Goal: Information Seeking & Learning: Learn about a topic

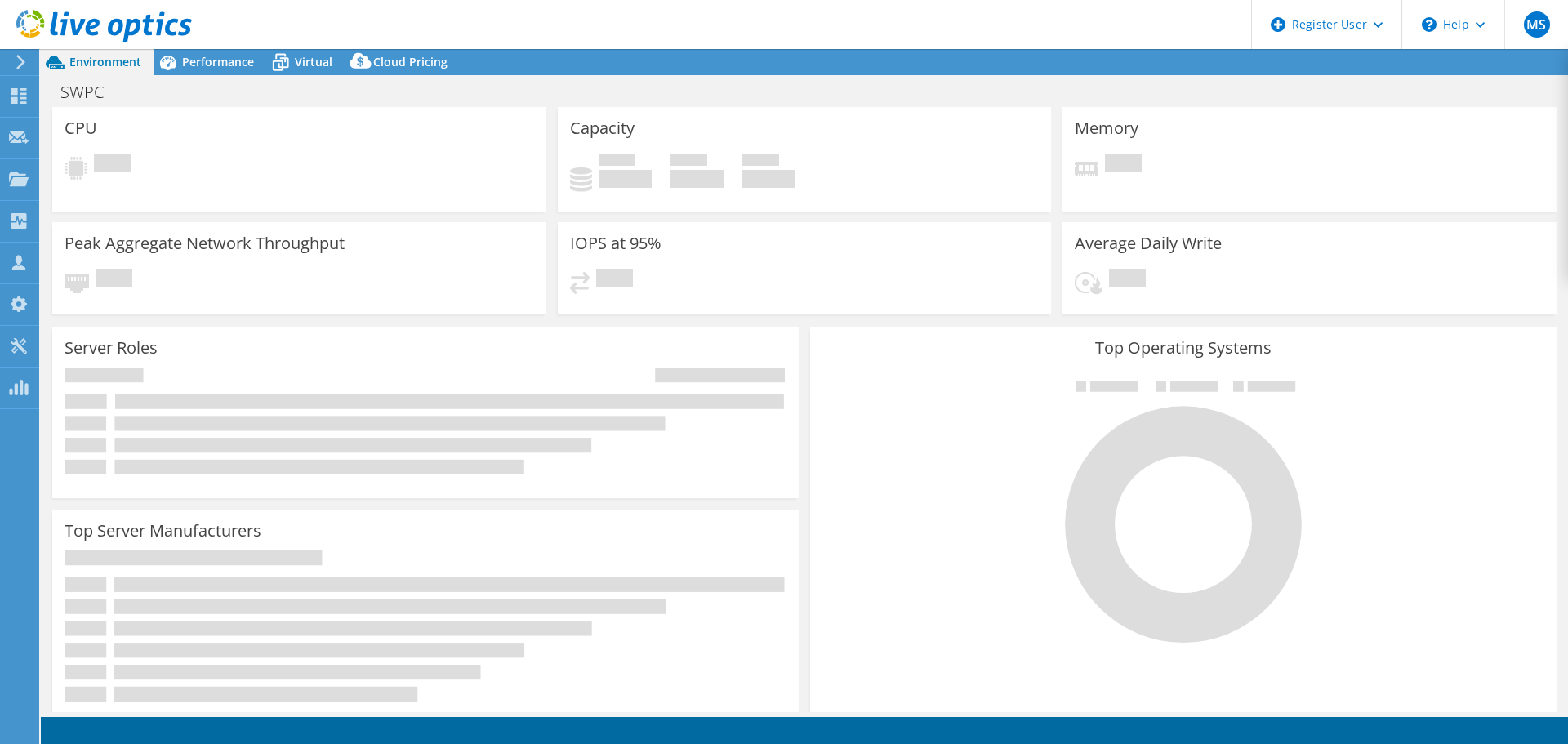
select select "USD"
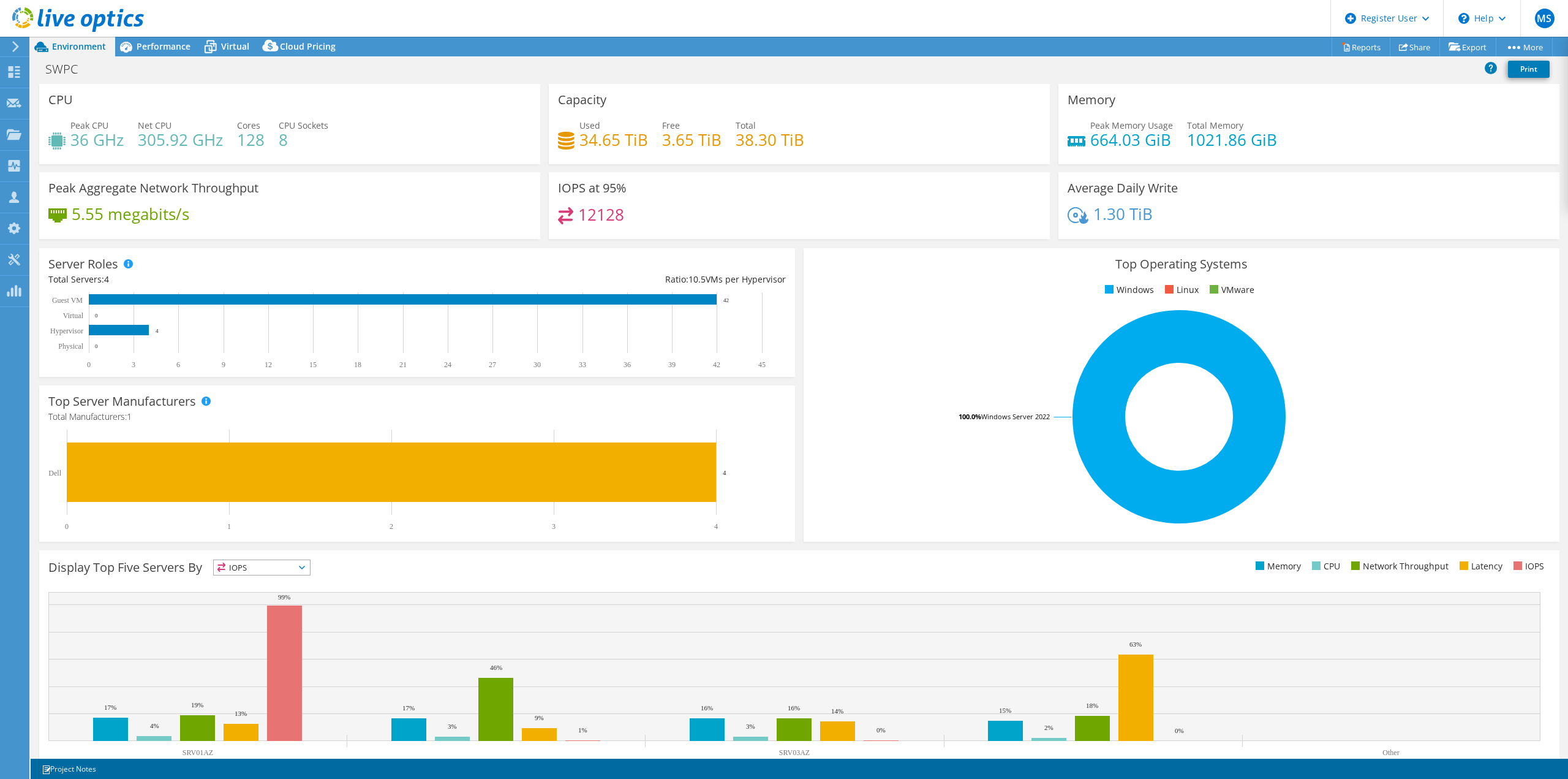
drag, startPoint x: 350, startPoint y: 188, endPoint x: 331, endPoint y: 170, distance: 26.2
click at [350, 188] on div "Peak Aggregate Network Throughput 5.55 megabits/s" at bounding box center [289, 205] width 501 height 67
click at [210, 51] on icon at bounding box center [210, 47] width 21 height 21
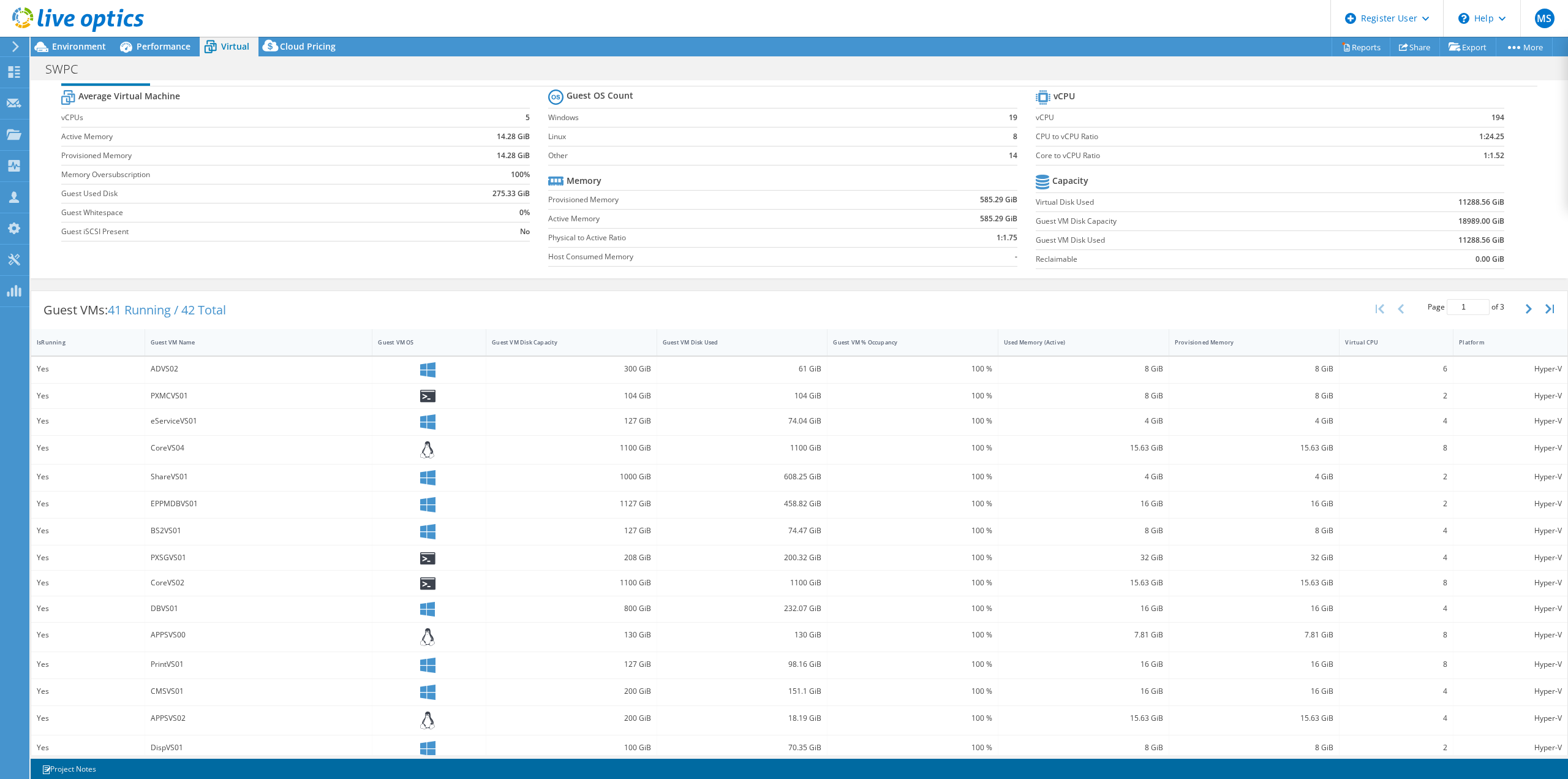
scroll to position [44, 0]
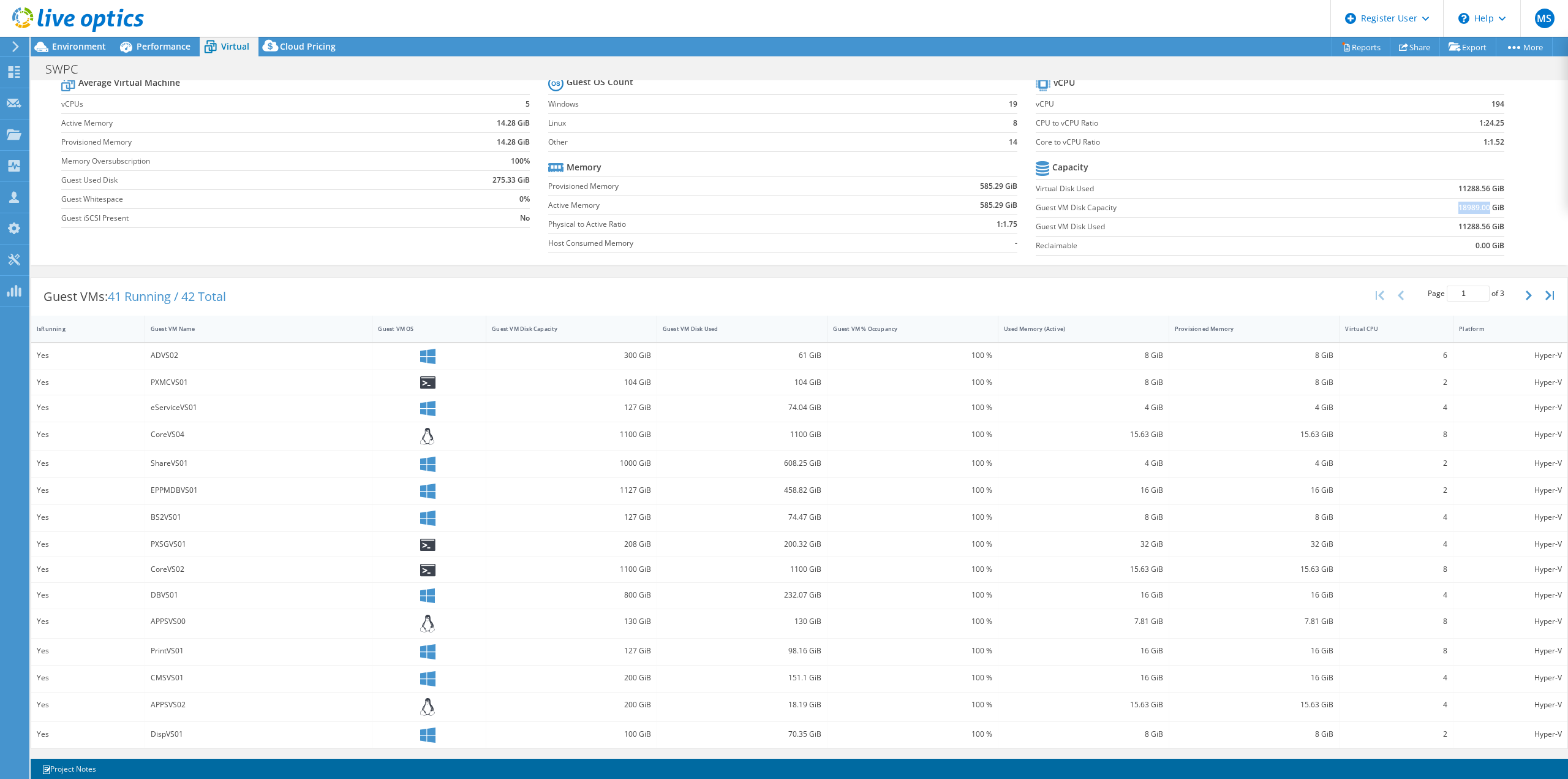
drag, startPoint x: 1449, startPoint y: 209, endPoint x: 1482, endPoint y: 212, distance: 33.1
click at [1175, 212] on b "18989.00 GiB" at bounding box center [1481, 208] width 46 height 12
copy b "18989.00"
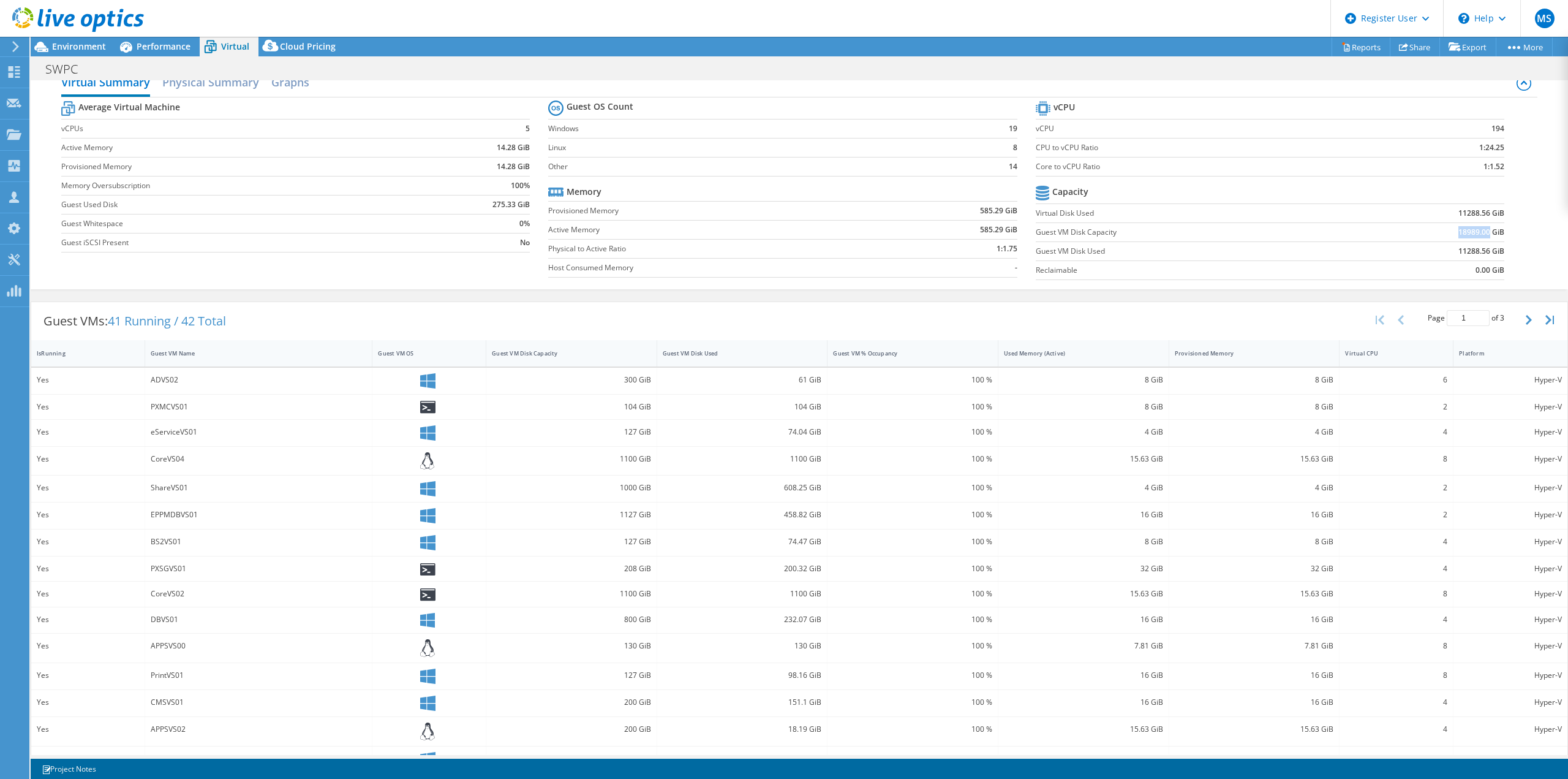
scroll to position [0, 0]
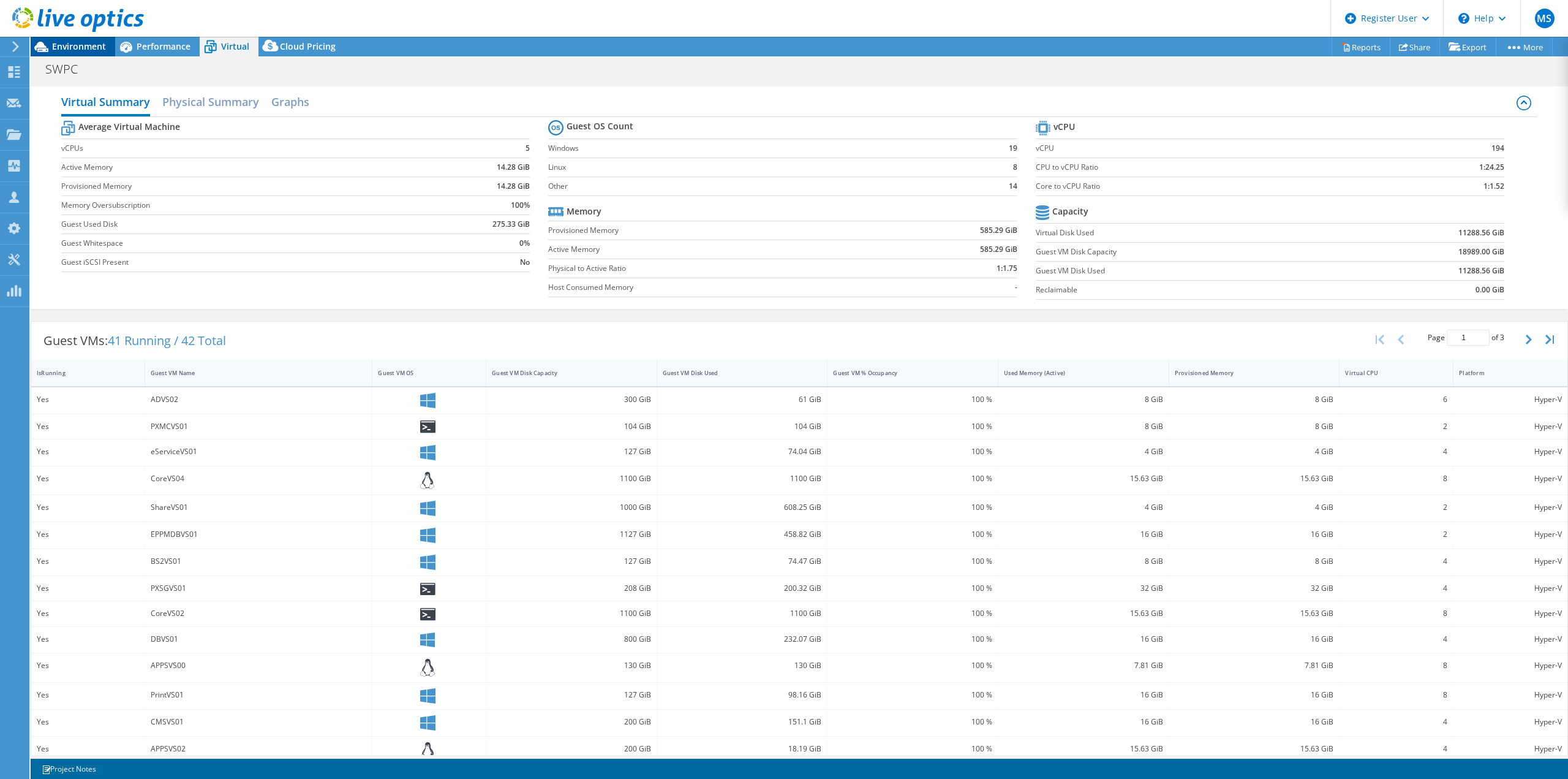
click at [67, 49] on span "Environment" at bounding box center [79, 46] width 54 height 12
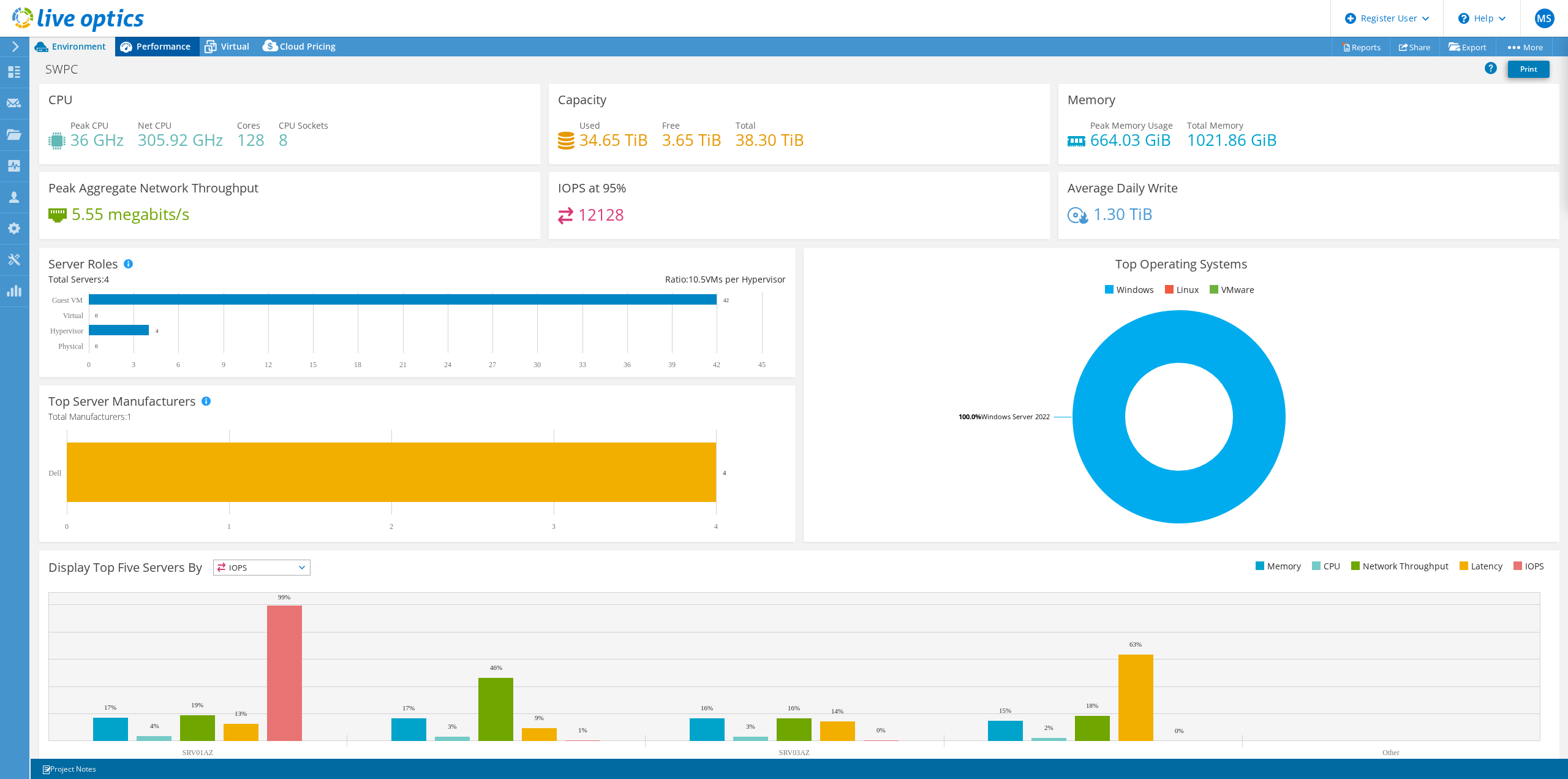
click at [174, 44] on span "Performance" at bounding box center [163, 46] width 54 height 12
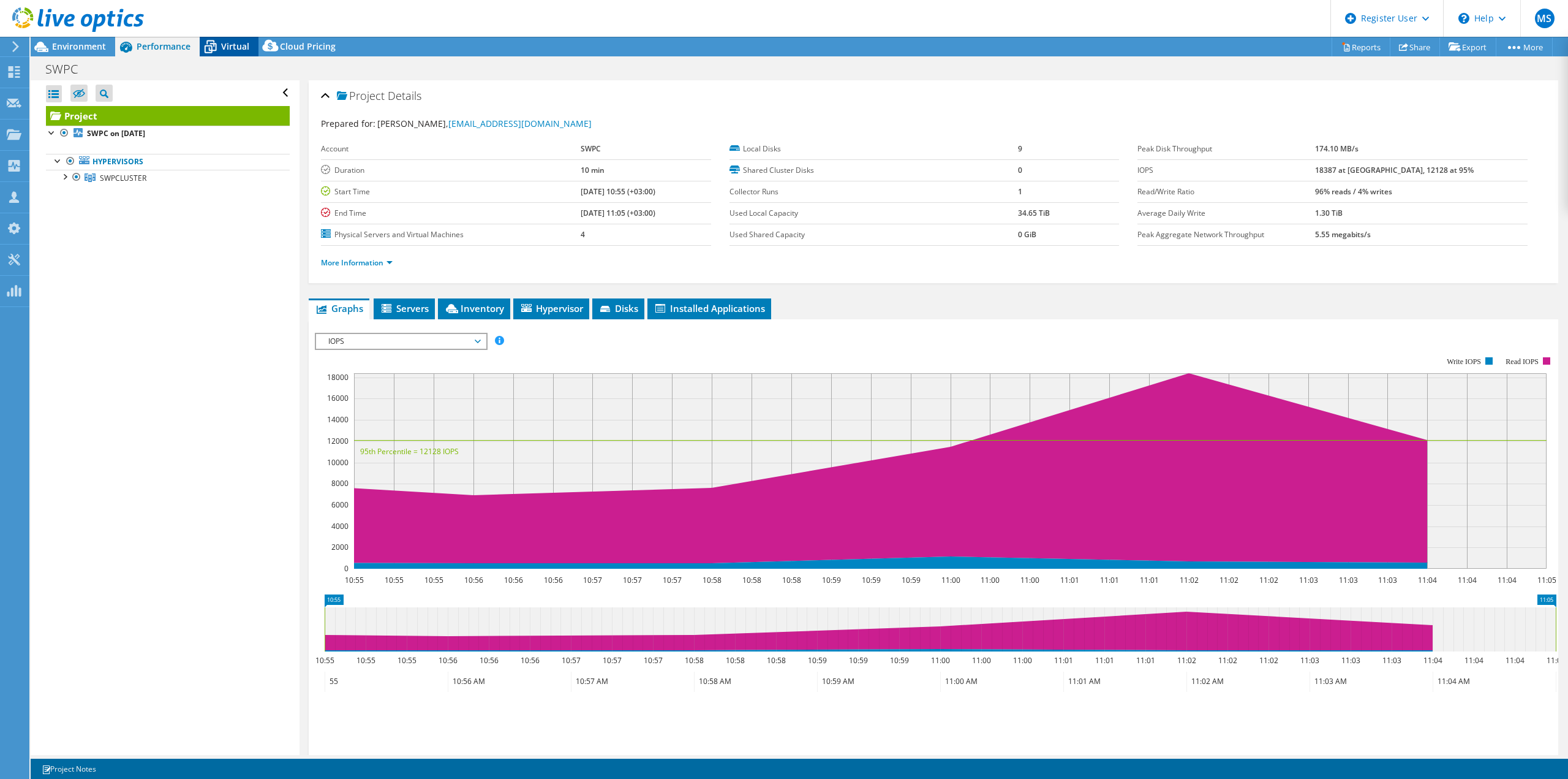
click at [224, 43] on span "Virtual" at bounding box center [235, 46] width 28 height 12
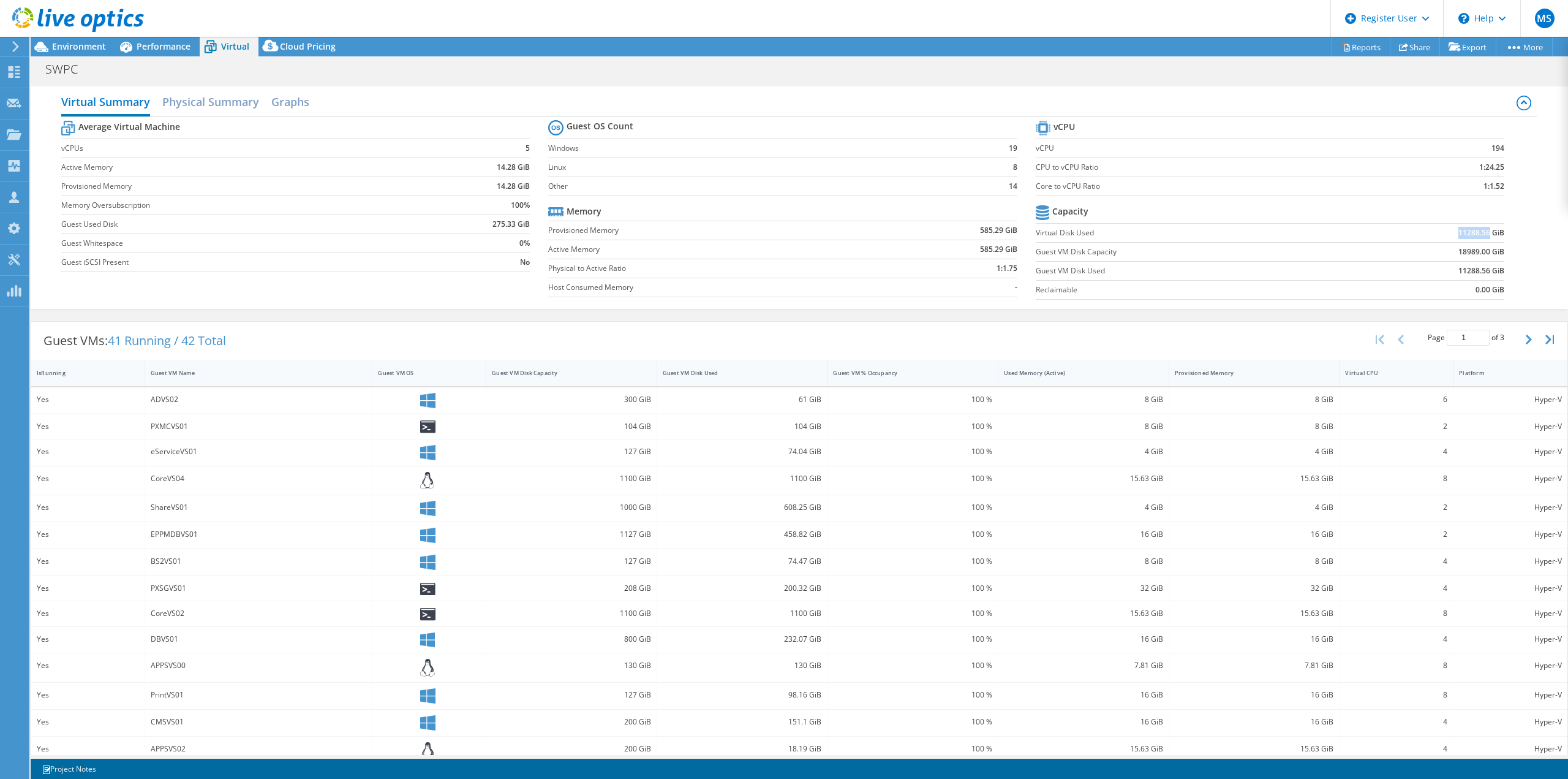
drag, startPoint x: 1447, startPoint y: 233, endPoint x: 1480, endPoint y: 235, distance: 33.1
click at [1175, 235] on td "11288.56 GiB" at bounding box center [1423, 233] width 162 height 19
copy b "11288.56"
click at [185, 48] on span "Performance" at bounding box center [163, 46] width 54 height 12
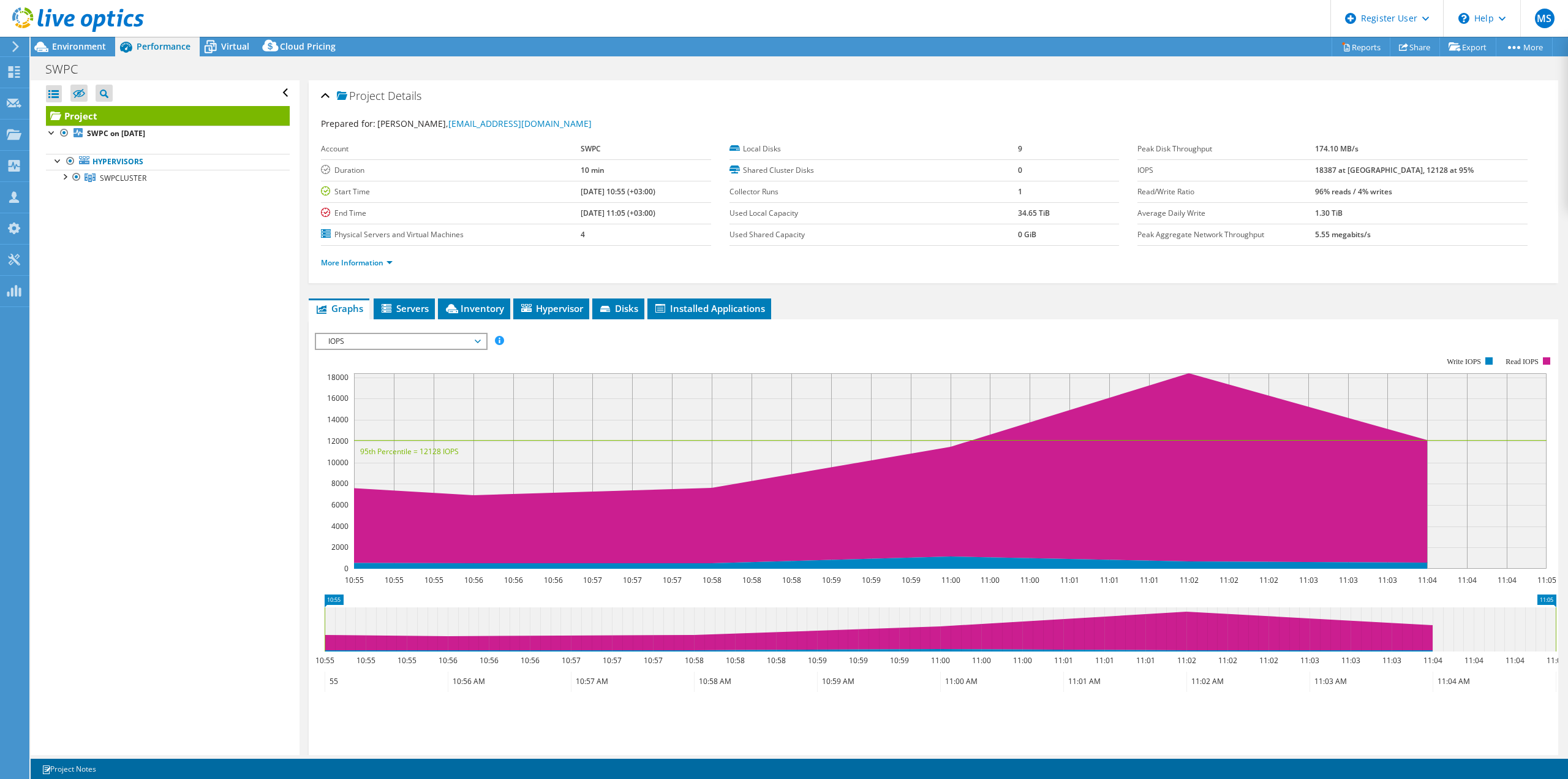
click at [388, 342] on span "IOPS" at bounding box center [401, 341] width 157 height 14
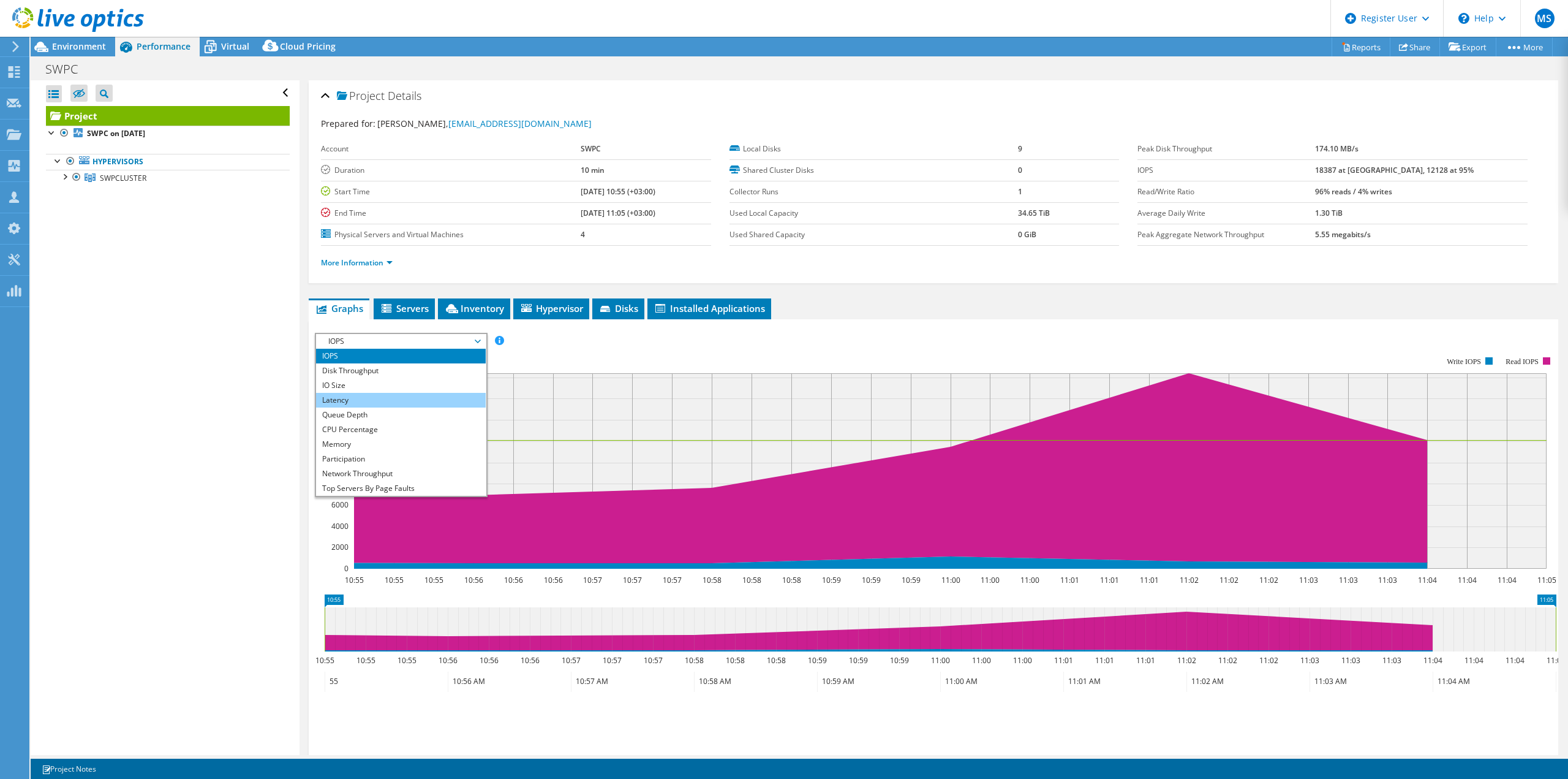
click at [383, 395] on li "Latency" at bounding box center [401, 399] width 169 height 14
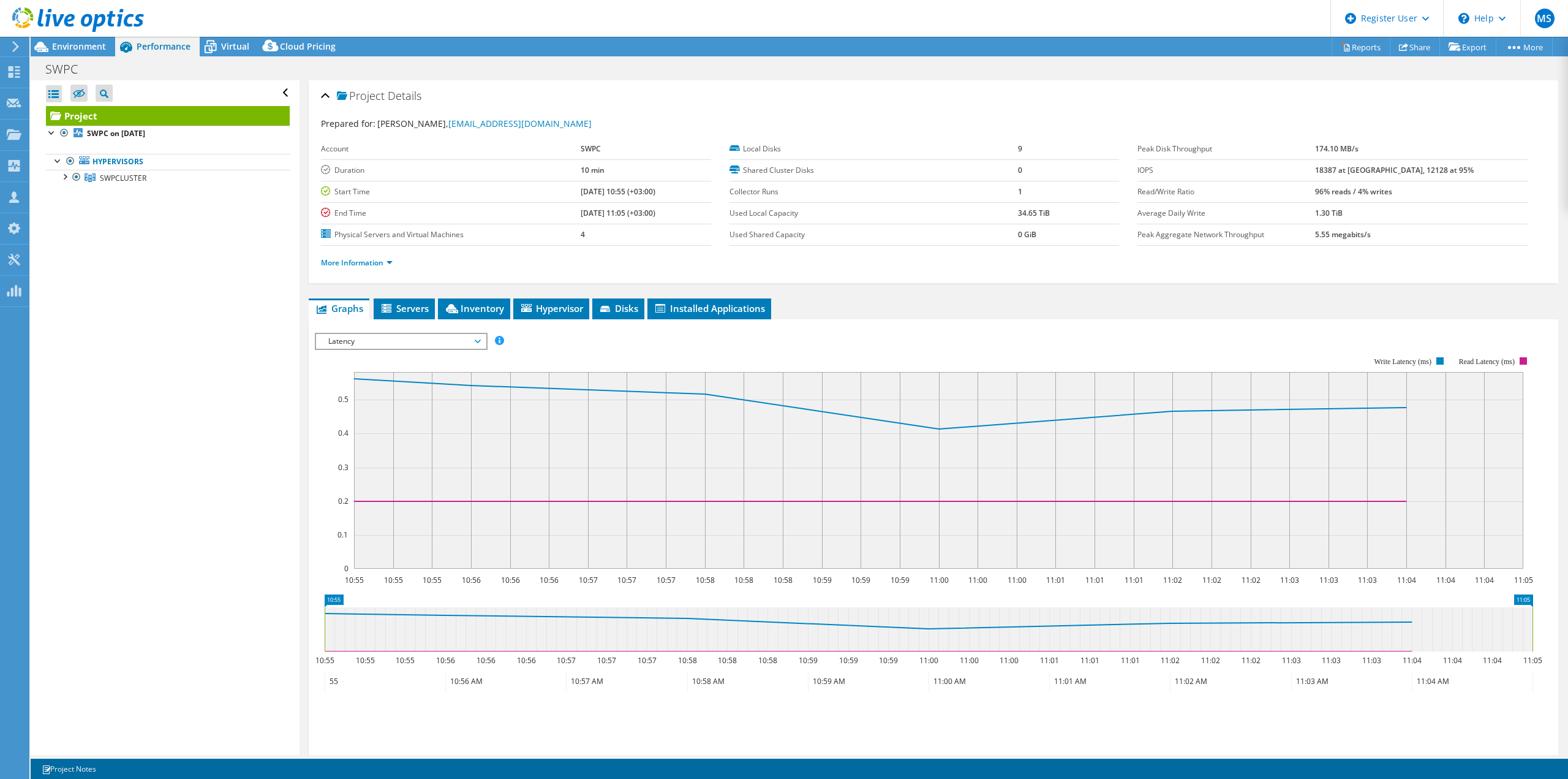
click at [375, 342] on span "Latency" at bounding box center [401, 341] width 157 height 14
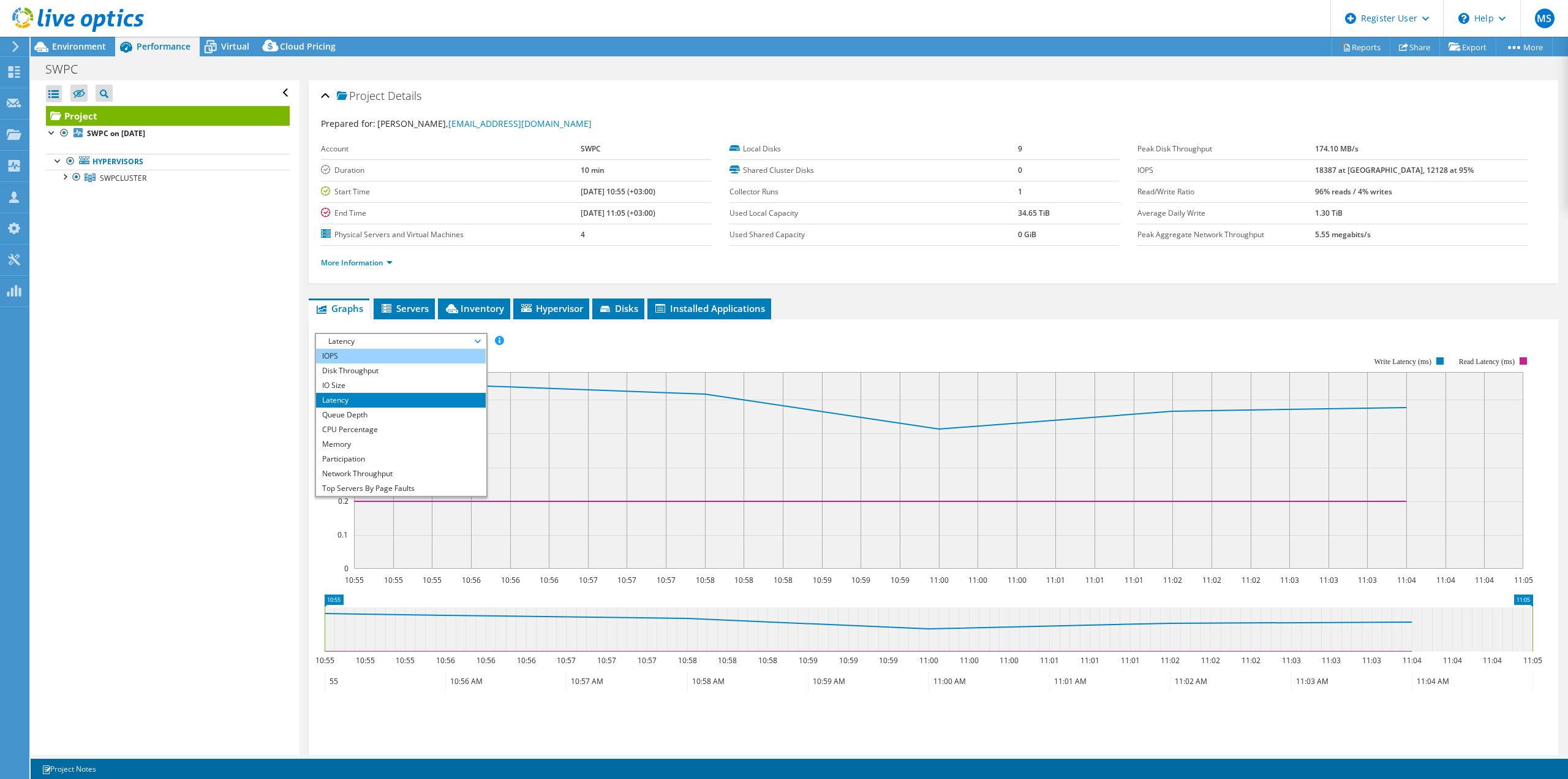
click at [377, 356] on li "IOPS" at bounding box center [401, 356] width 169 height 14
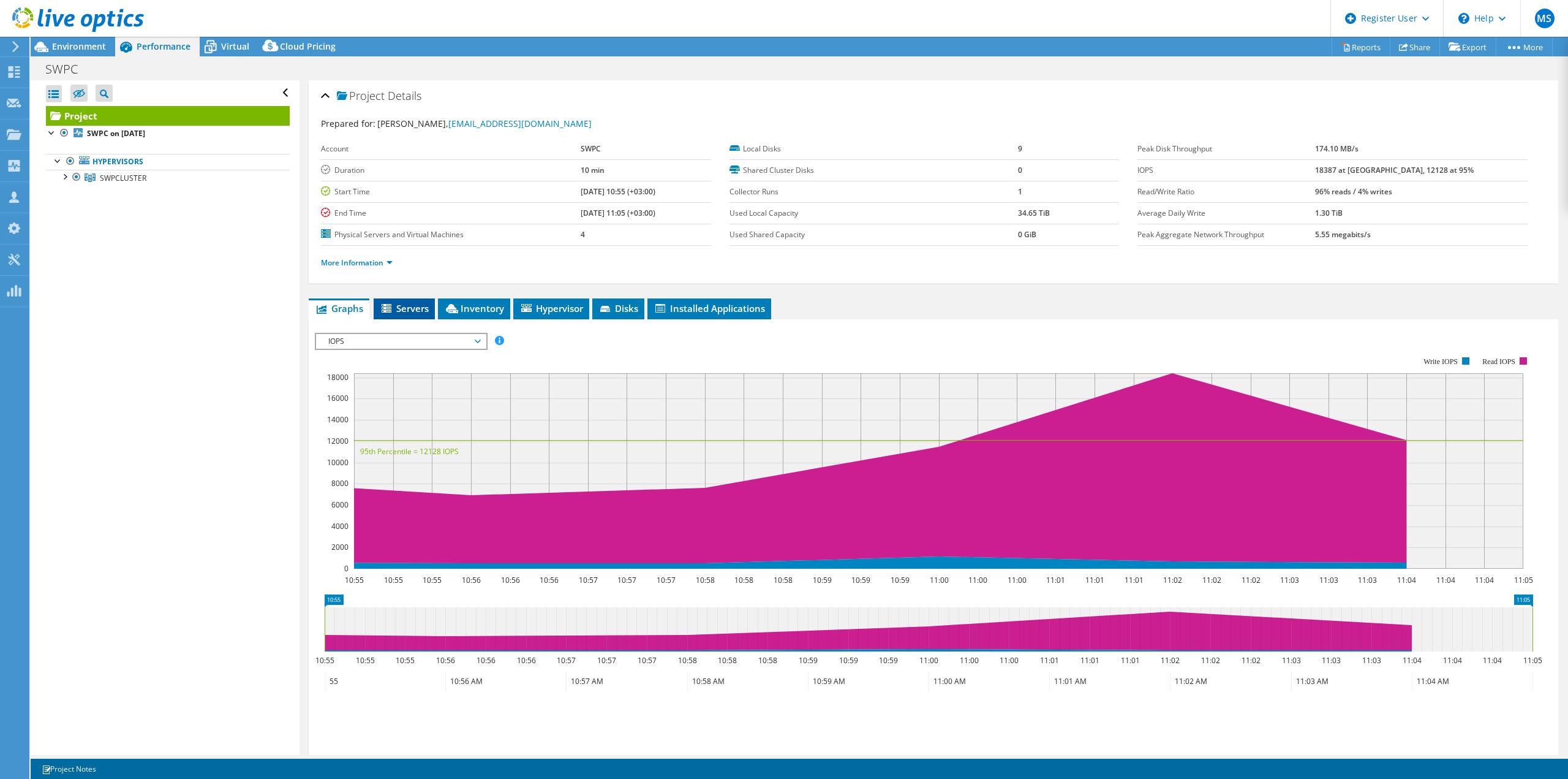
click at [406, 312] on span "Servers" at bounding box center [404, 308] width 49 height 12
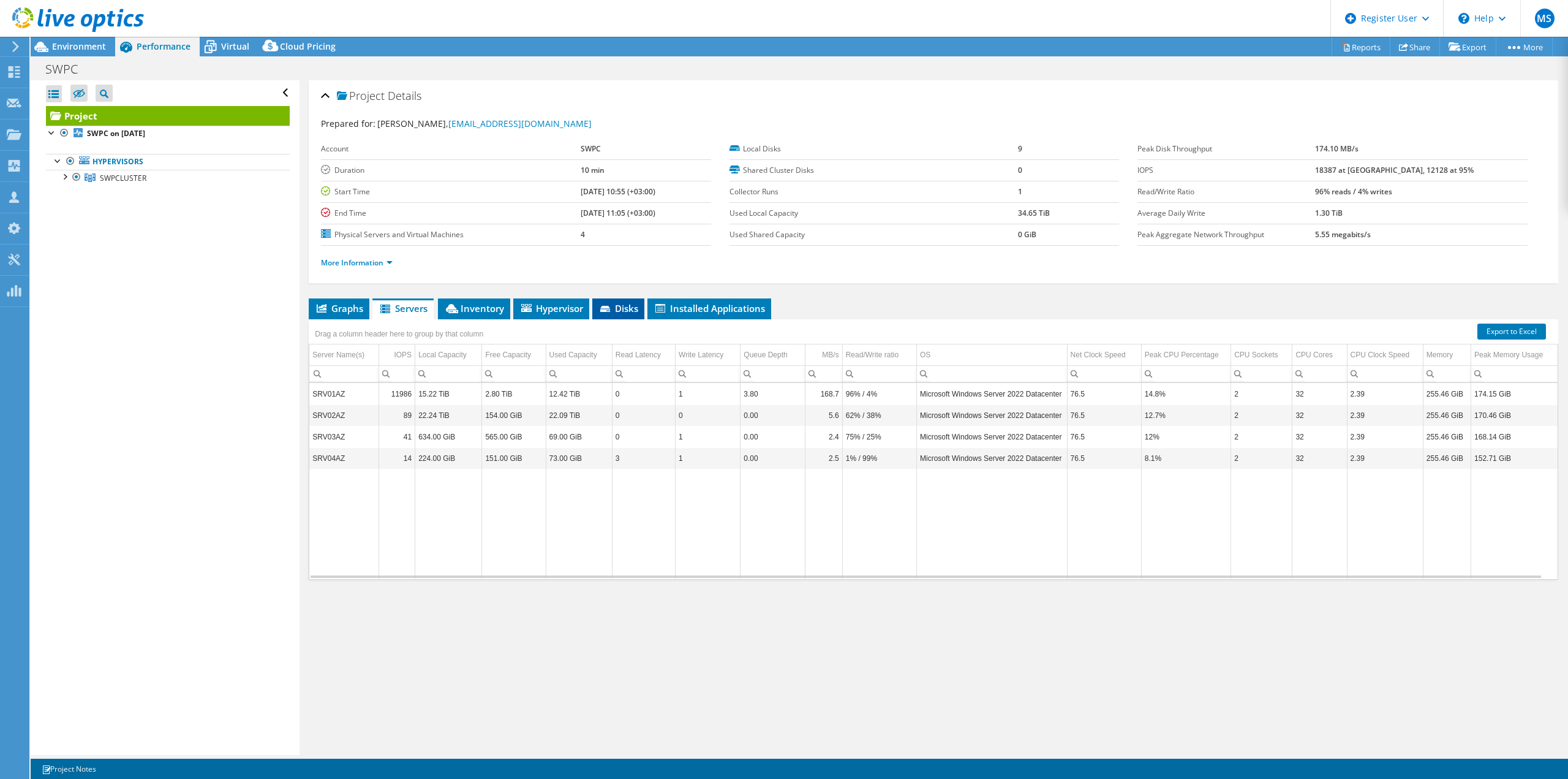
click at [608, 313] on icon at bounding box center [606, 310] width 12 height 8
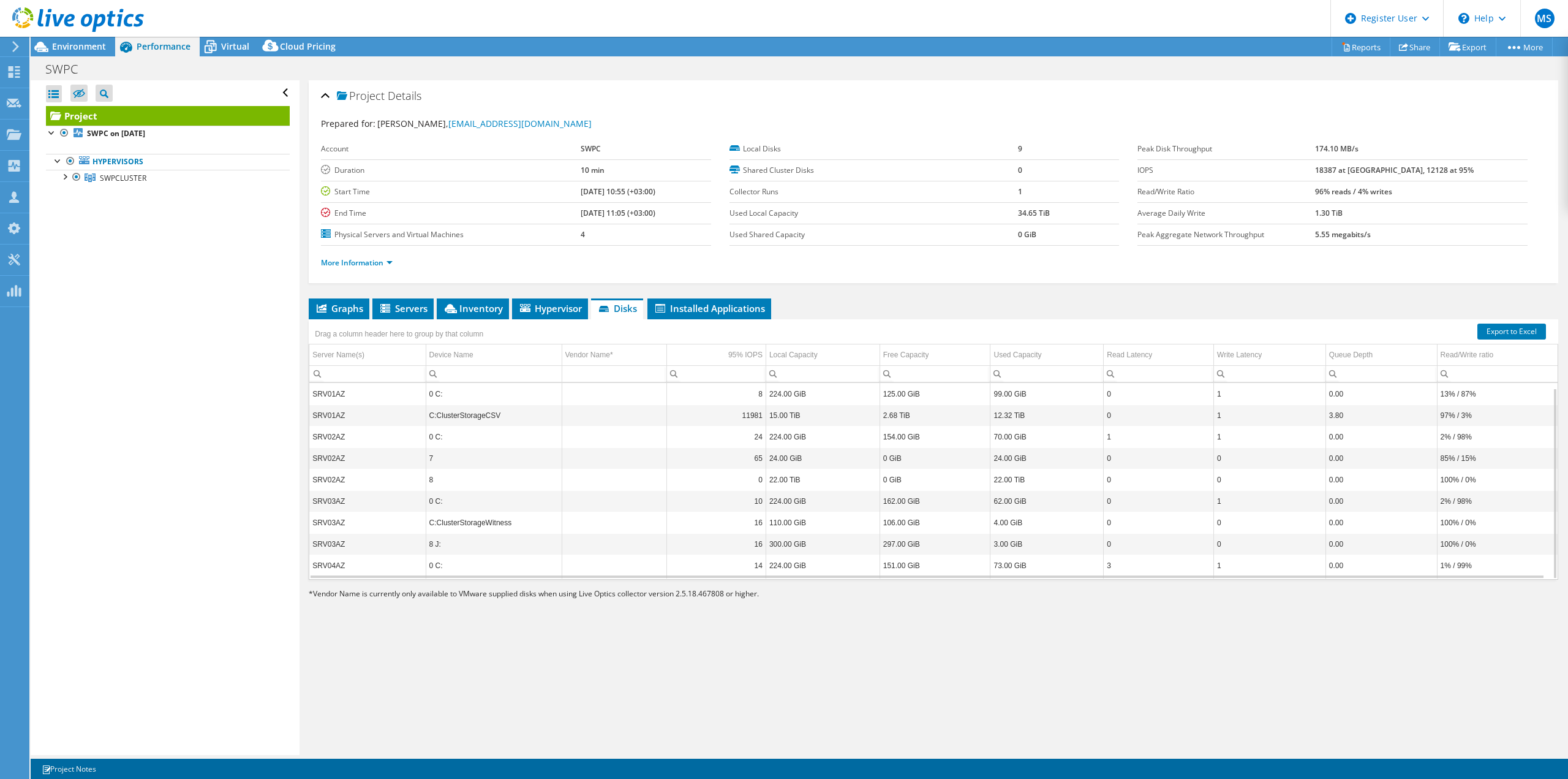
scroll to position [5, 0]
click at [728, 308] on span "Installed Applications" at bounding box center [709, 308] width 111 height 12
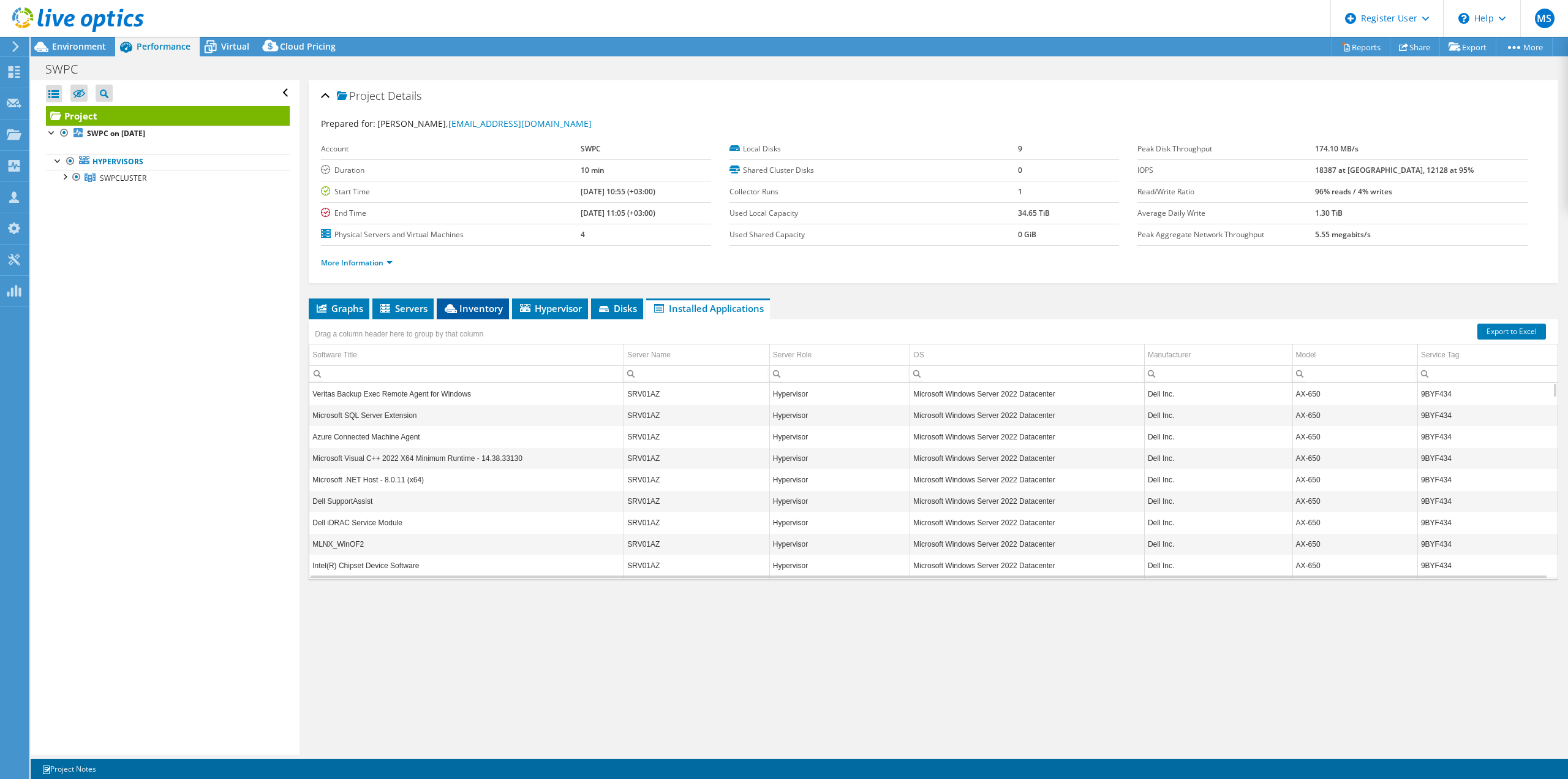
click at [468, 312] on span "Inventory" at bounding box center [473, 308] width 60 height 12
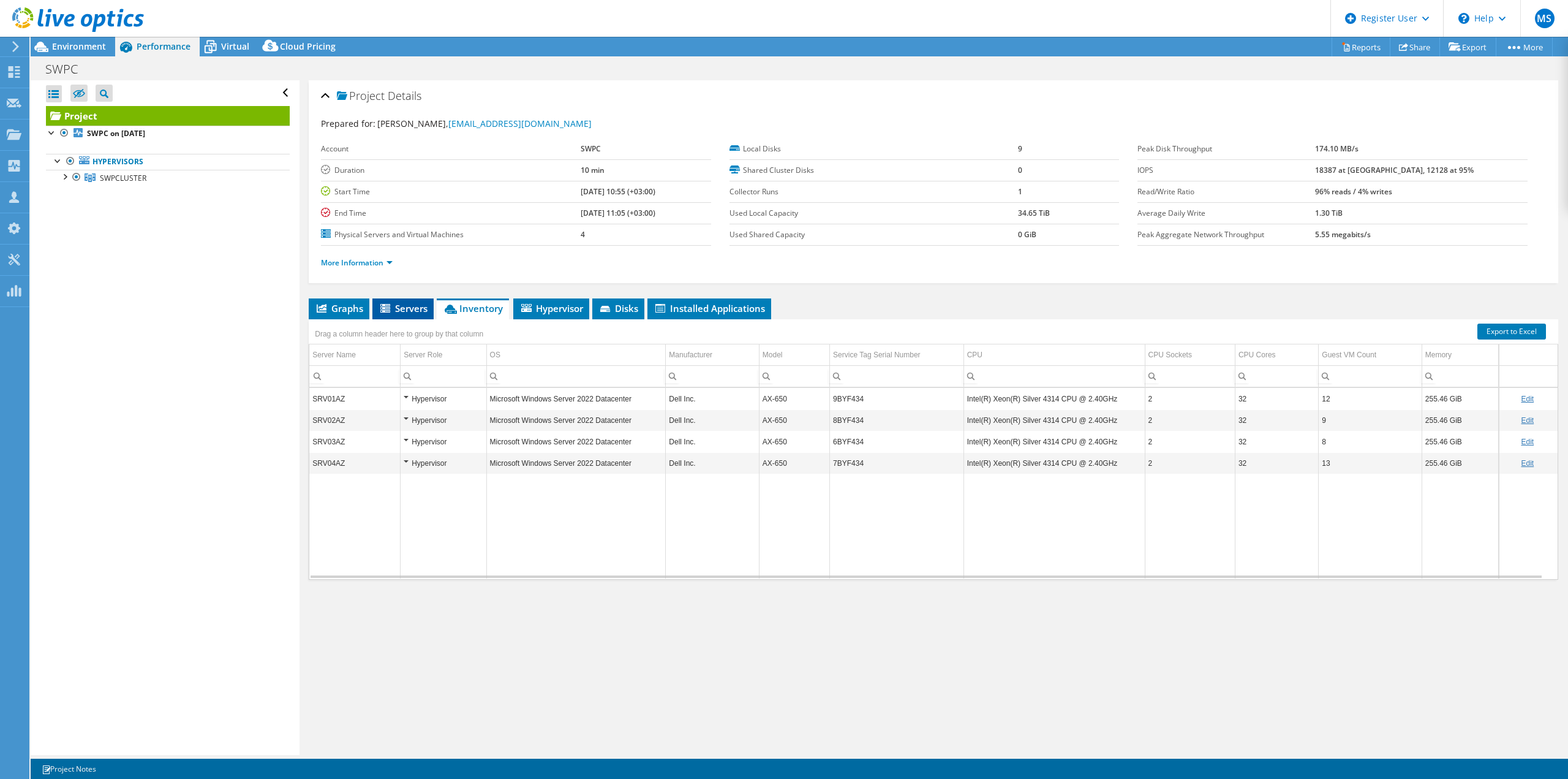
click at [412, 308] on span "Servers" at bounding box center [403, 308] width 49 height 12
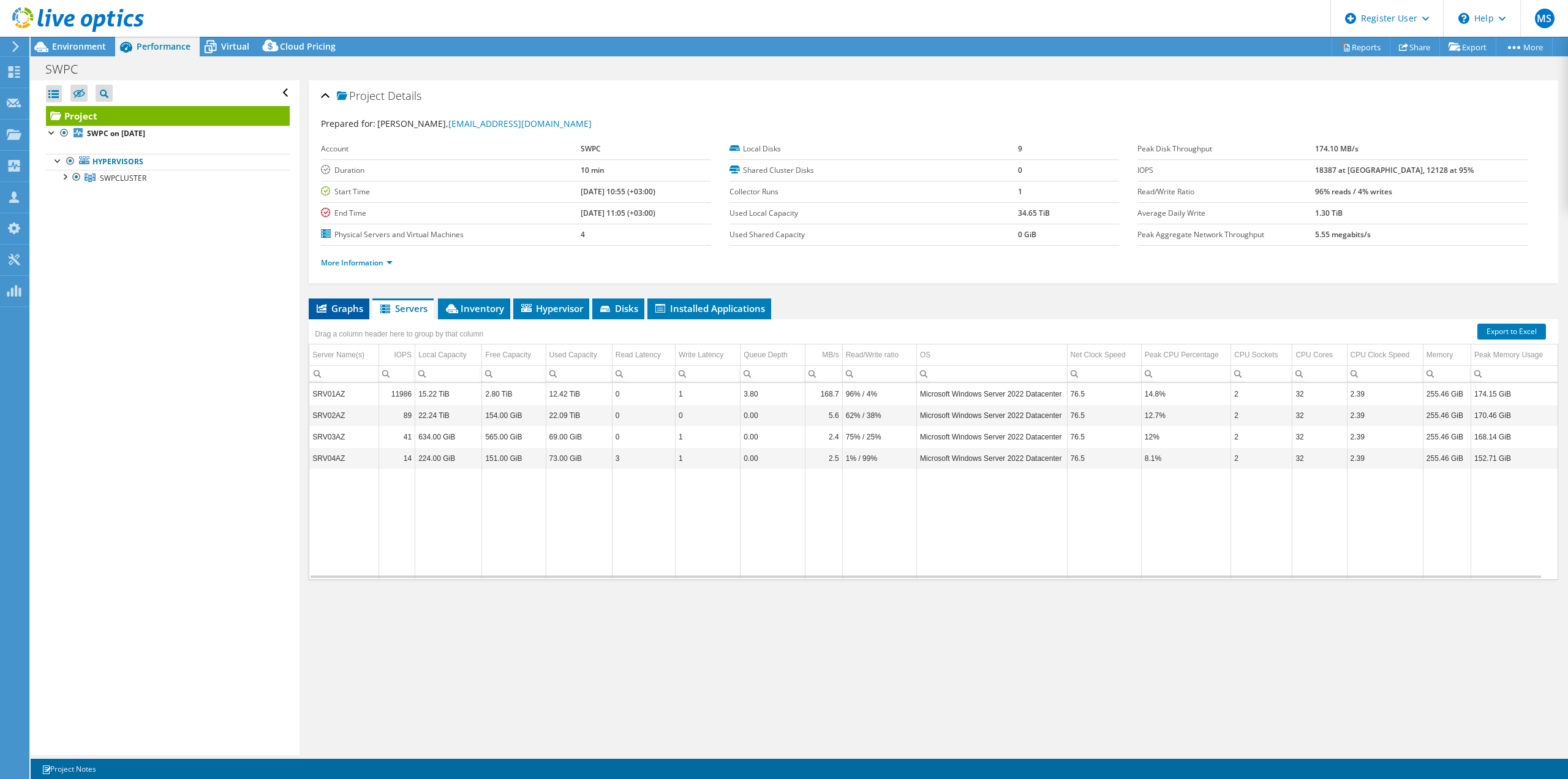
click at [342, 310] on span "Graphs" at bounding box center [339, 308] width 49 height 12
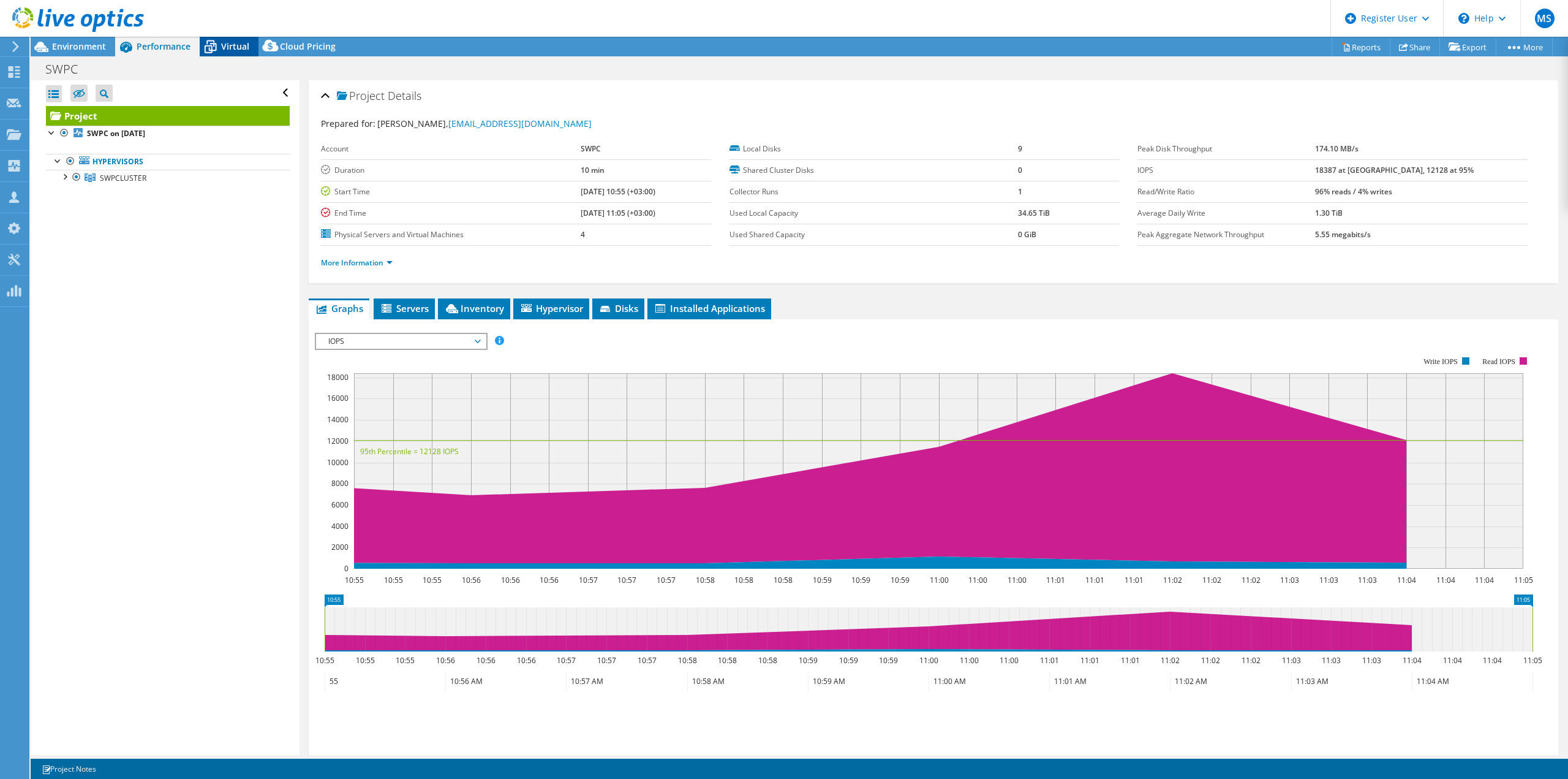
click at [233, 47] on span "Virtual" at bounding box center [235, 46] width 28 height 12
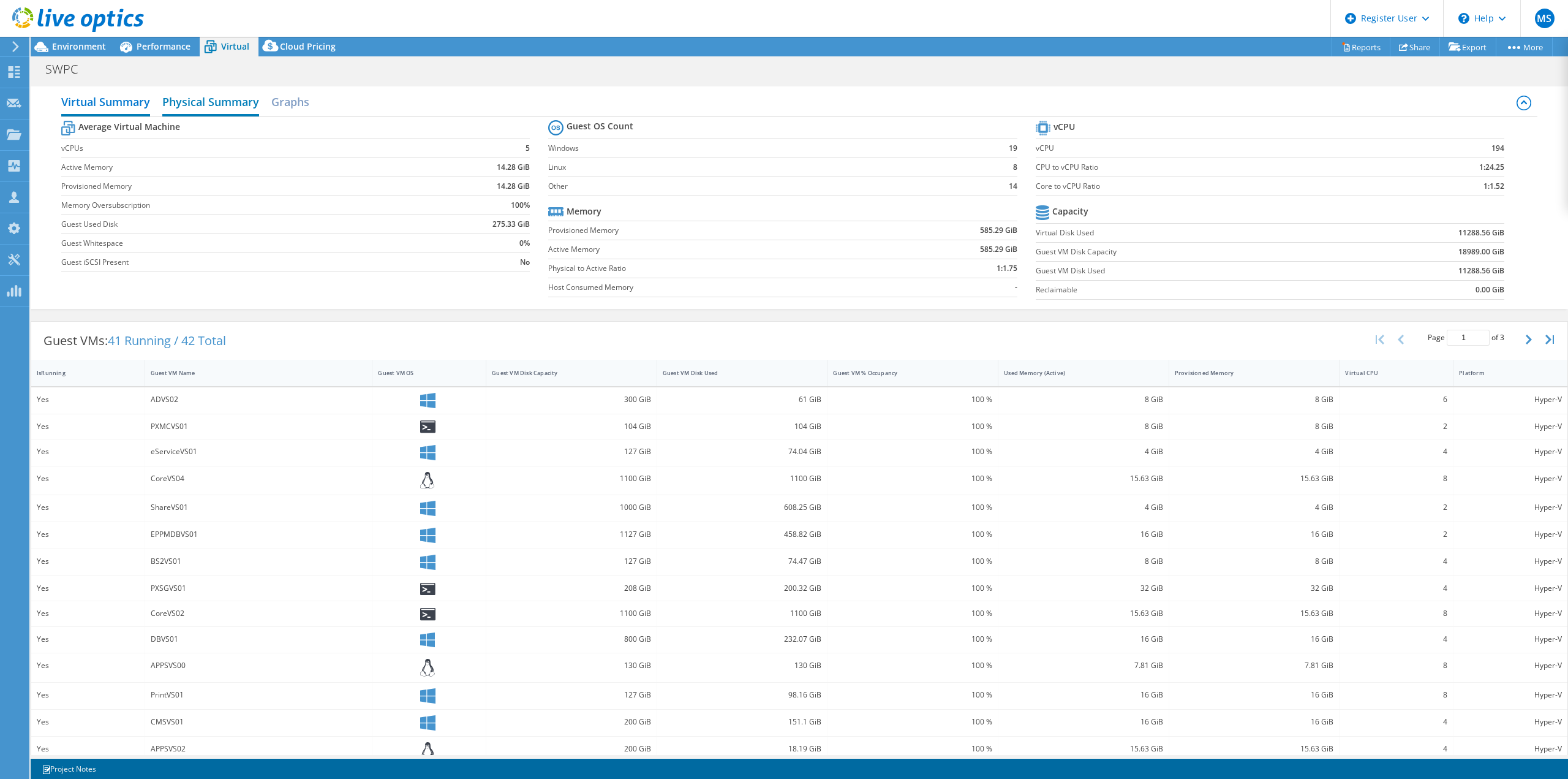
click at [200, 106] on h2 "Physical Summary" at bounding box center [211, 102] width 97 height 27
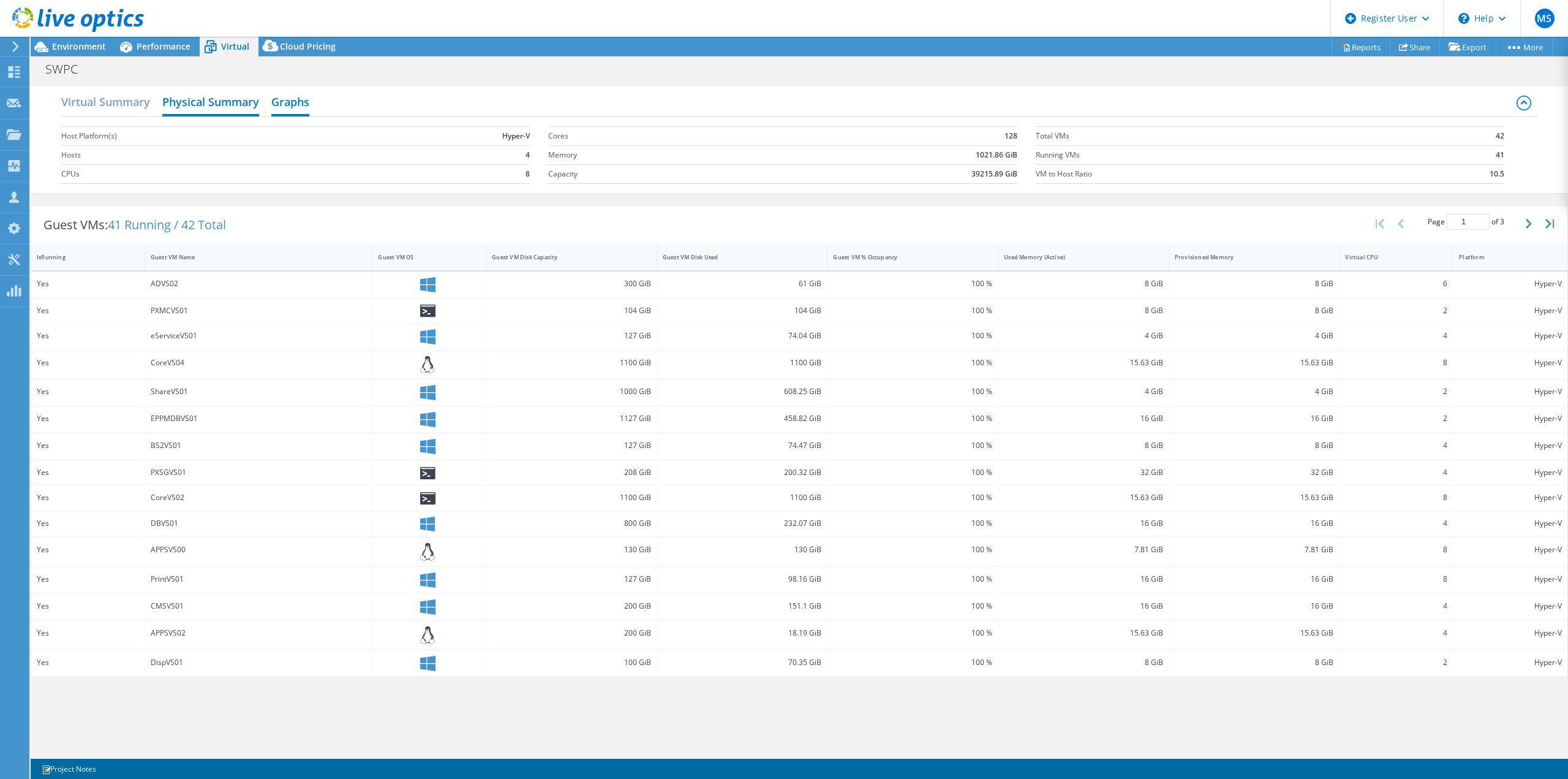
click at [282, 111] on h2 "Graphs" at bounding box center [290, 102] width 38 height 27
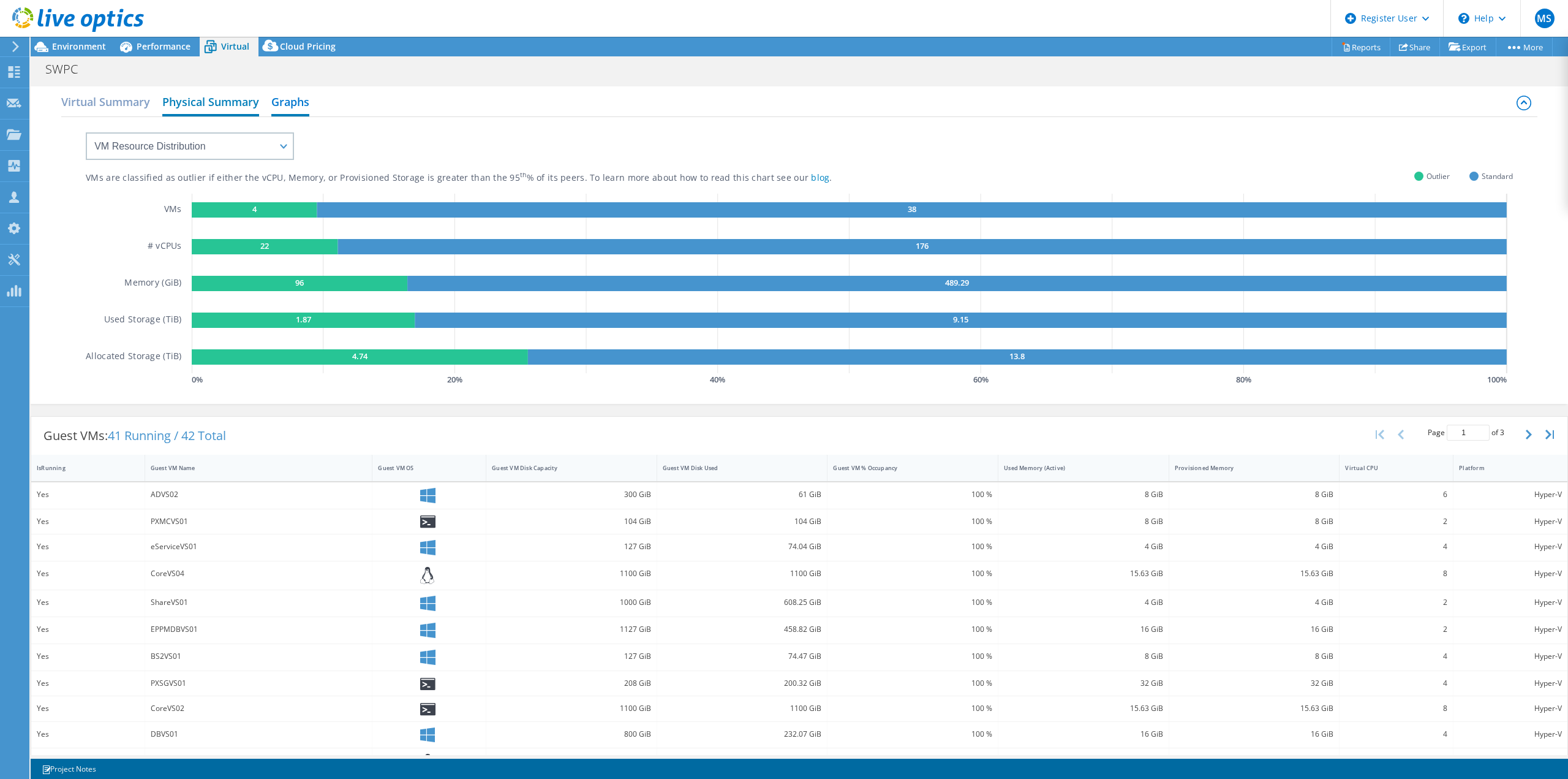
click at [235, 111] on h2 "Physical Summary" at bounding box center [211, 102] width 97 height 27
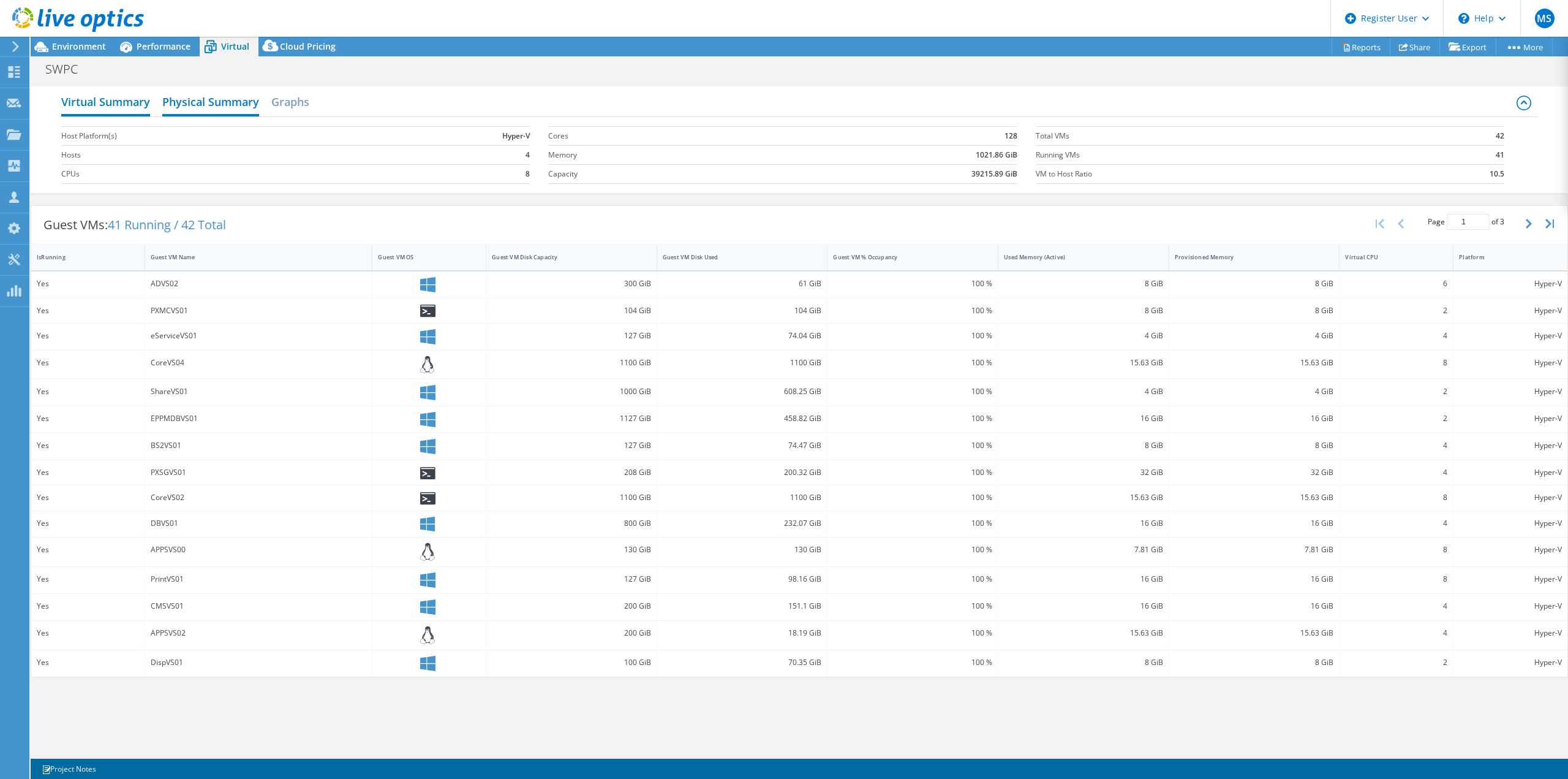
click at [134, 108] on h2 "Virtual Summary" at bounding box center [105, 102] width 88 height 27
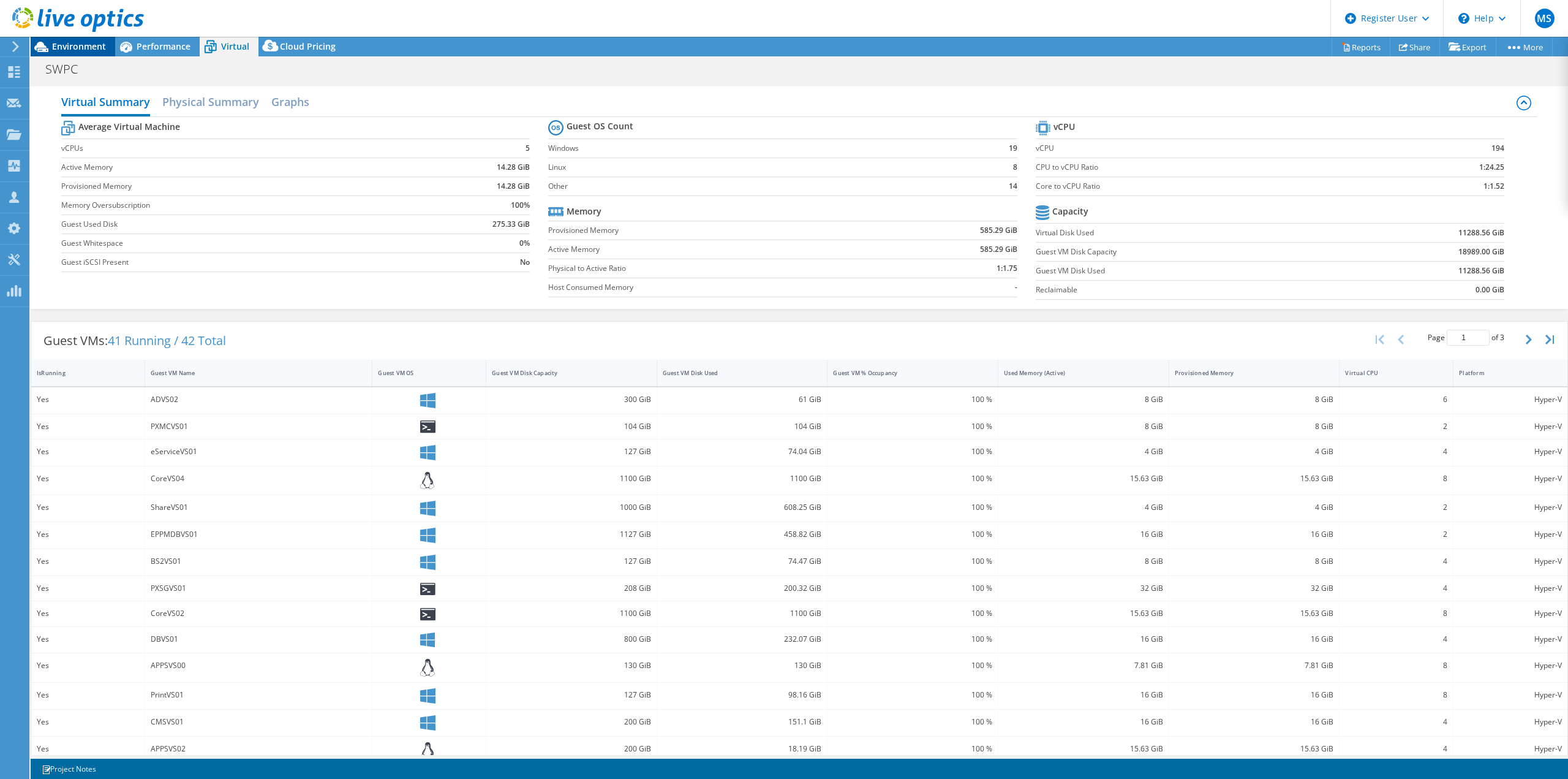
click at [88, 47] on span "Environment" at bounding box center [79, 46] width 54 height 12
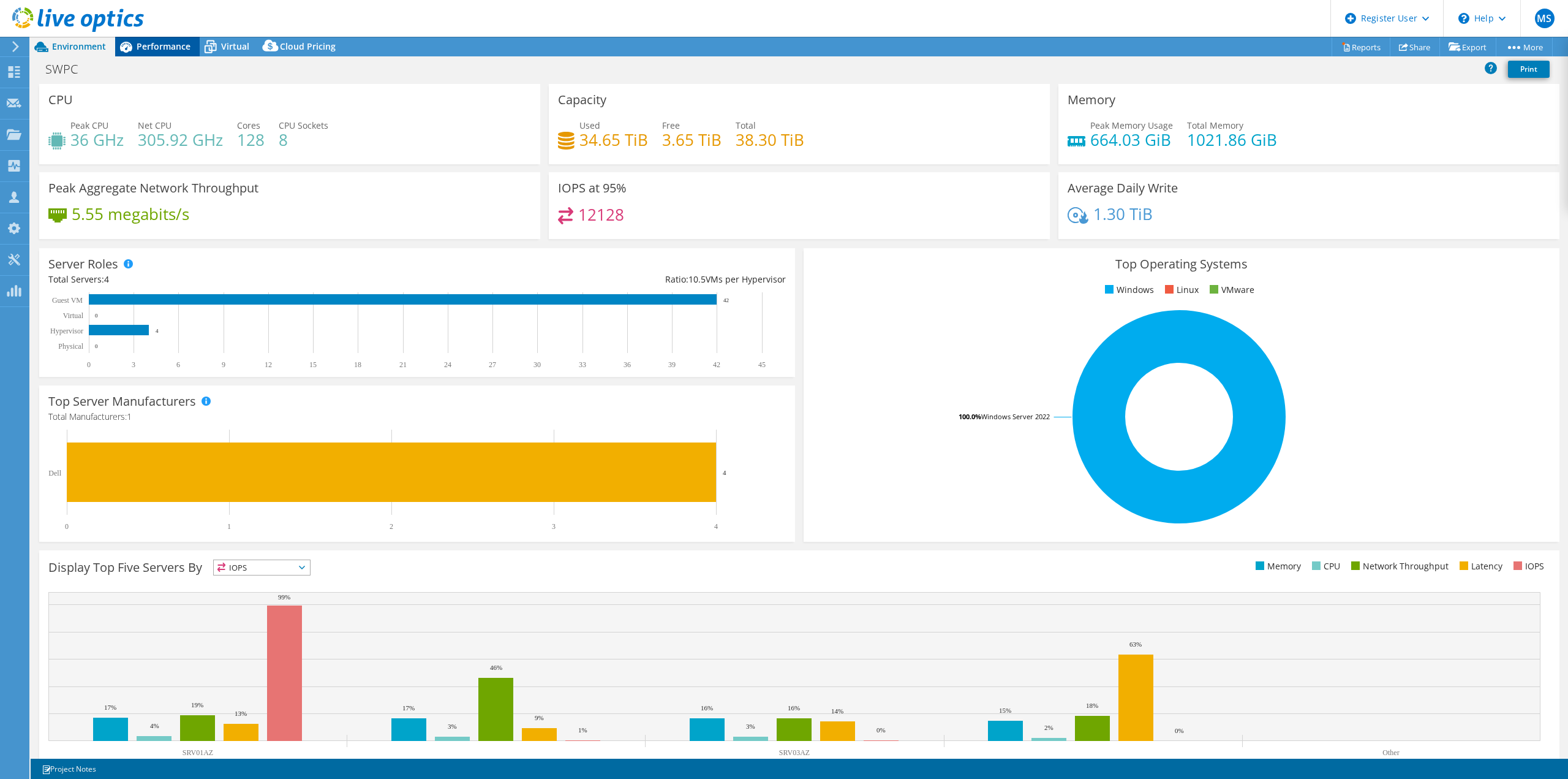
click at [166, 42] on span "Performance" at bounding box center [163, 46] width 54 height 12
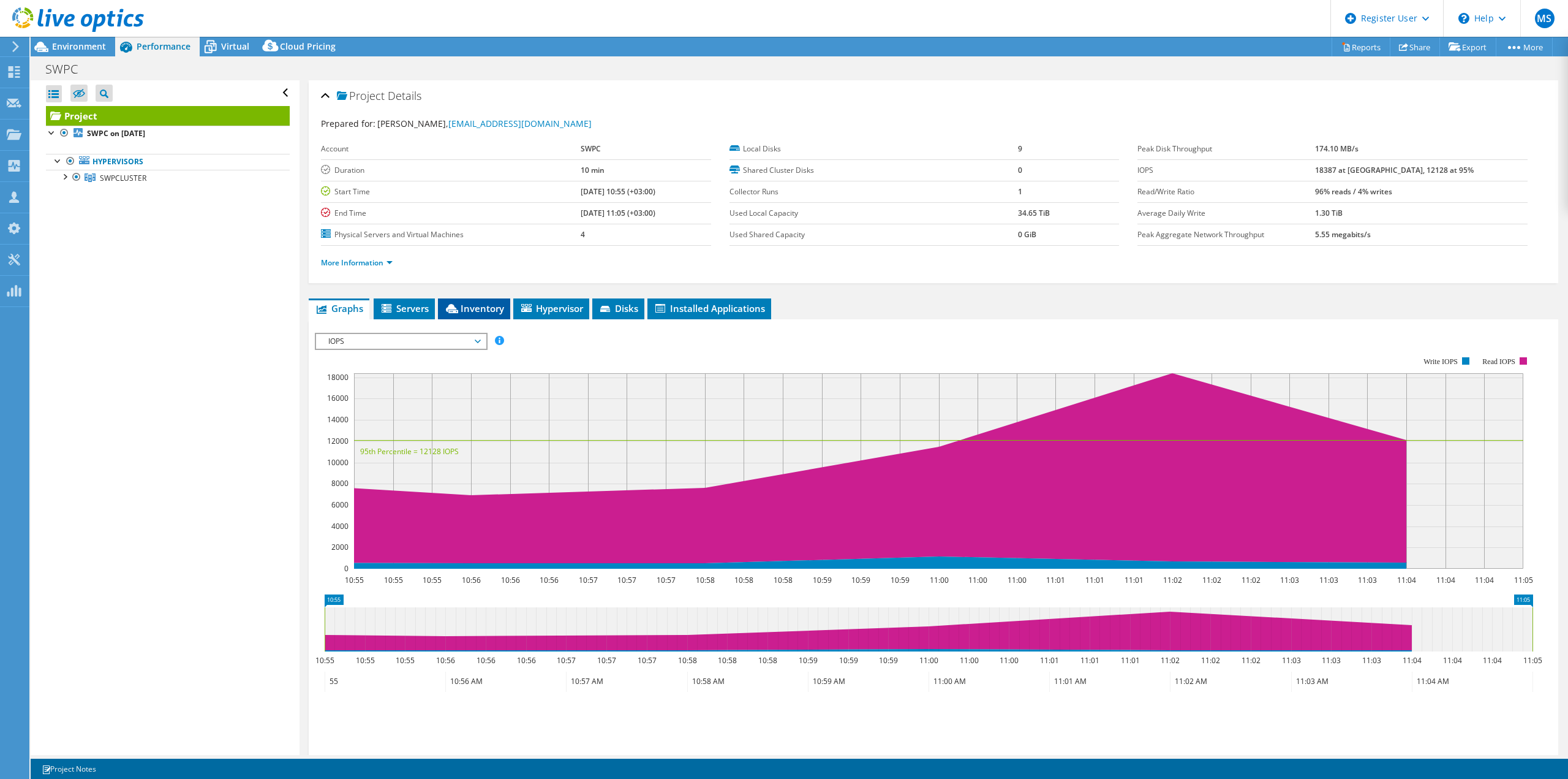
click at [488, 311] on span "Inventory" at bounding box center [473, 308] width 60 height 12
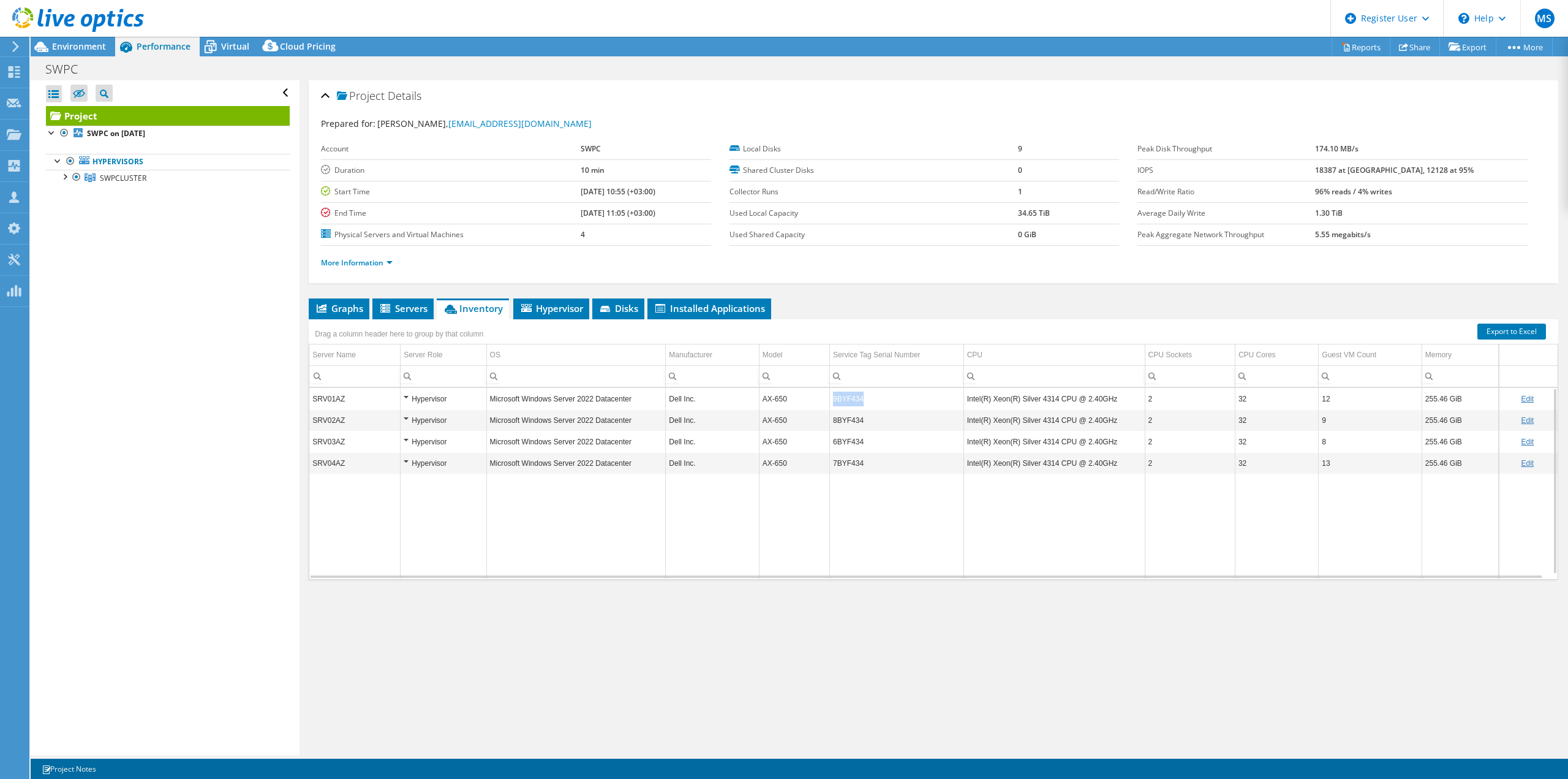
drag, startPoint x: 862, startPoint y: 397, endPoint x: 833, endPoint y: 398, distance: 29.0
click at [833, 398] on td "9BYF434" at bounding box center [897, 398] width 134 height 21
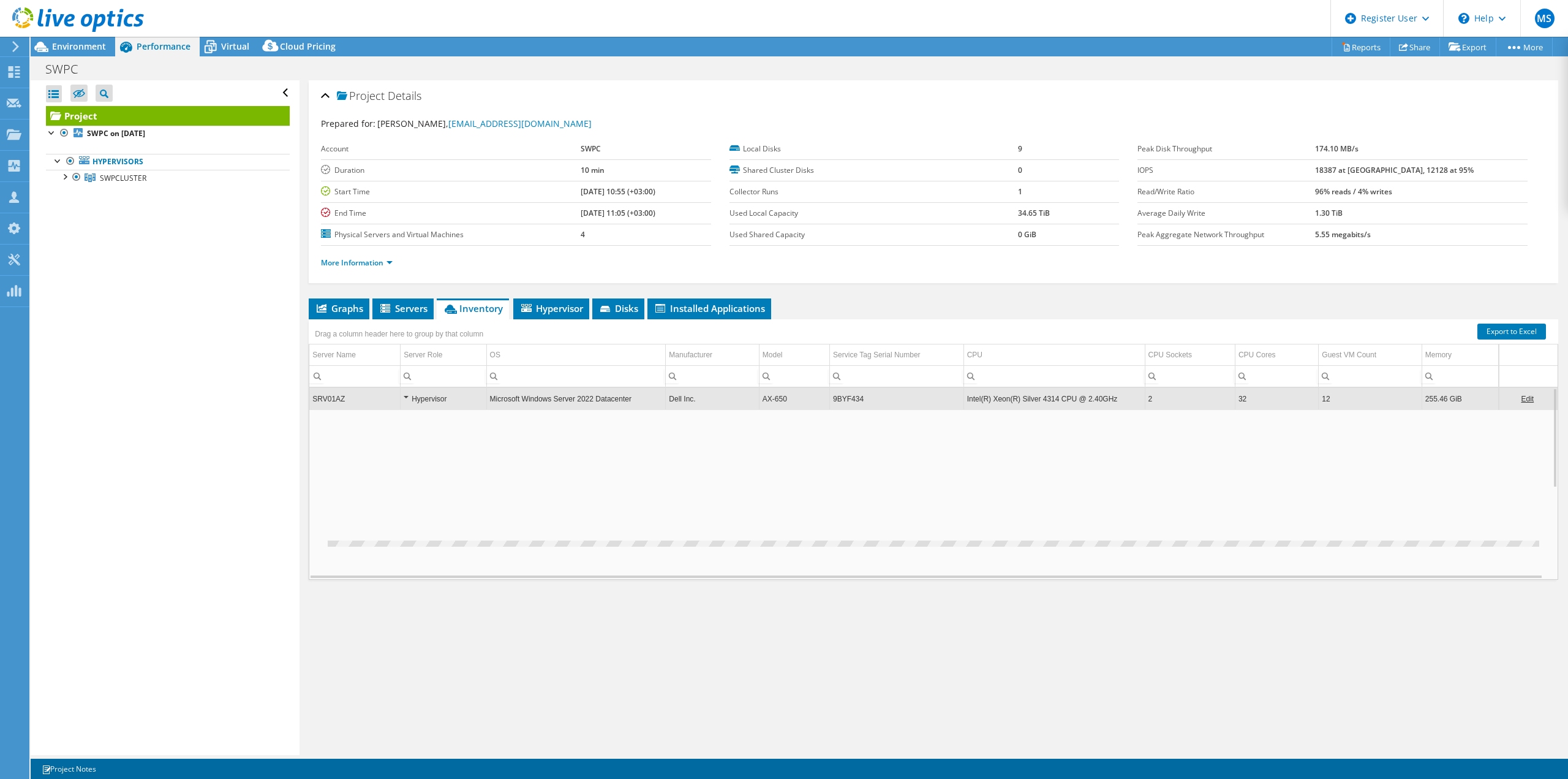
copy td "9BYF434"
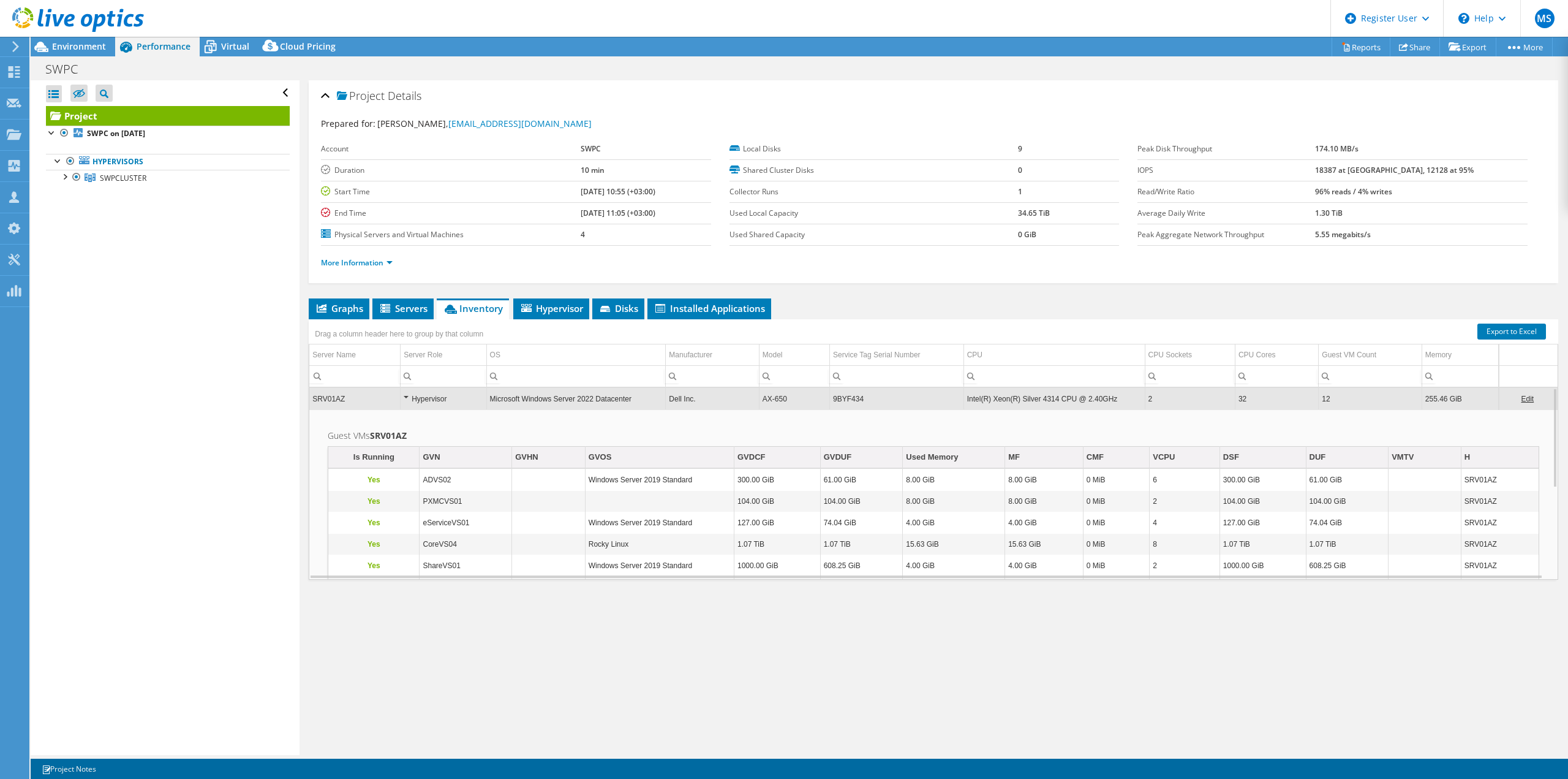
click at [499, 312] on span "Inventory" at bounding box center [473, 308] width 60 height 12
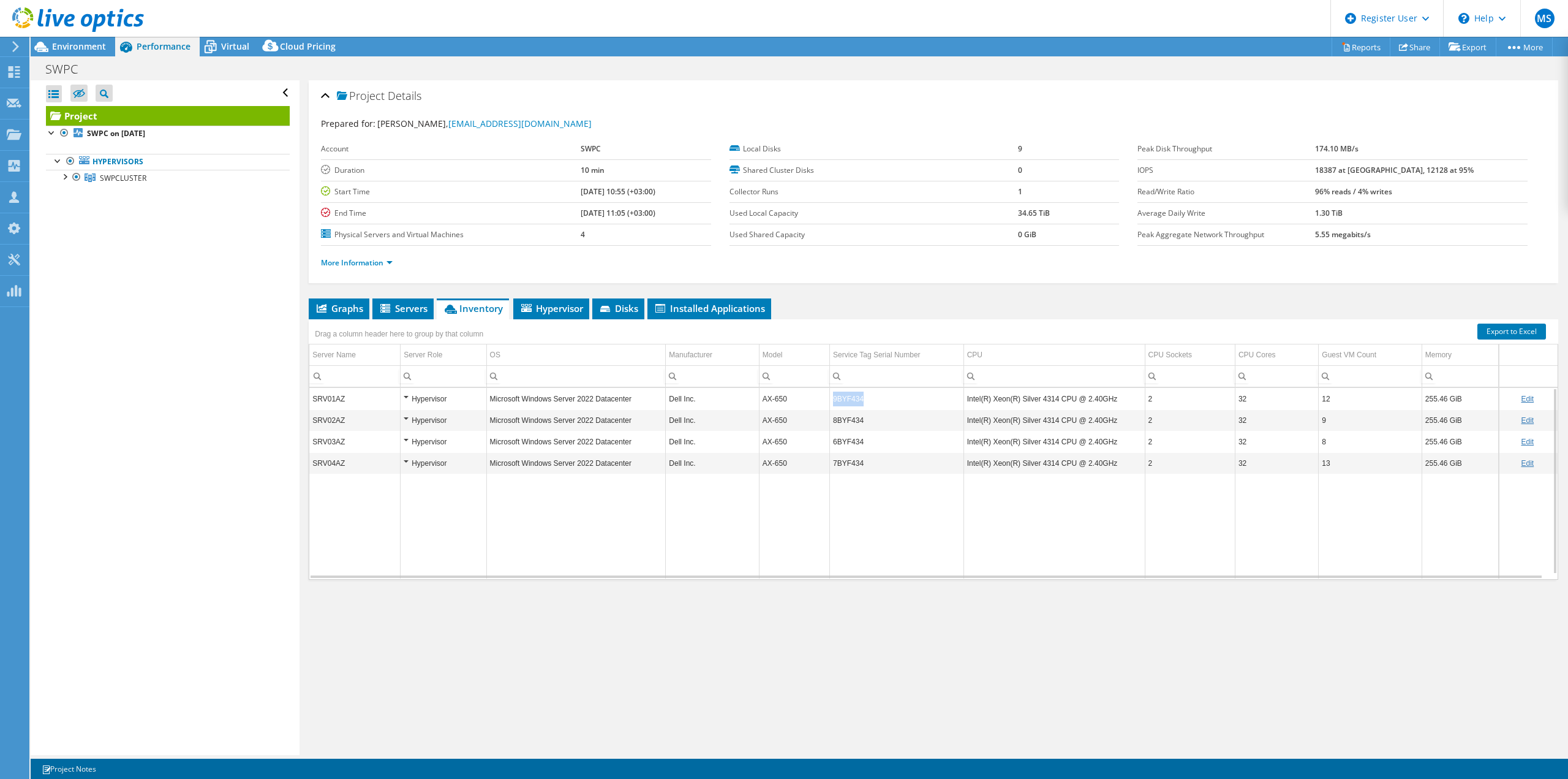
drag, startPoint x: 866, startPoint y: 403, endPoint x: 831, endPoint y: 399, distance: 35.2
click at [831, 399] on td "9BYF434" at bounding box center [897, 398] width 134 height 21
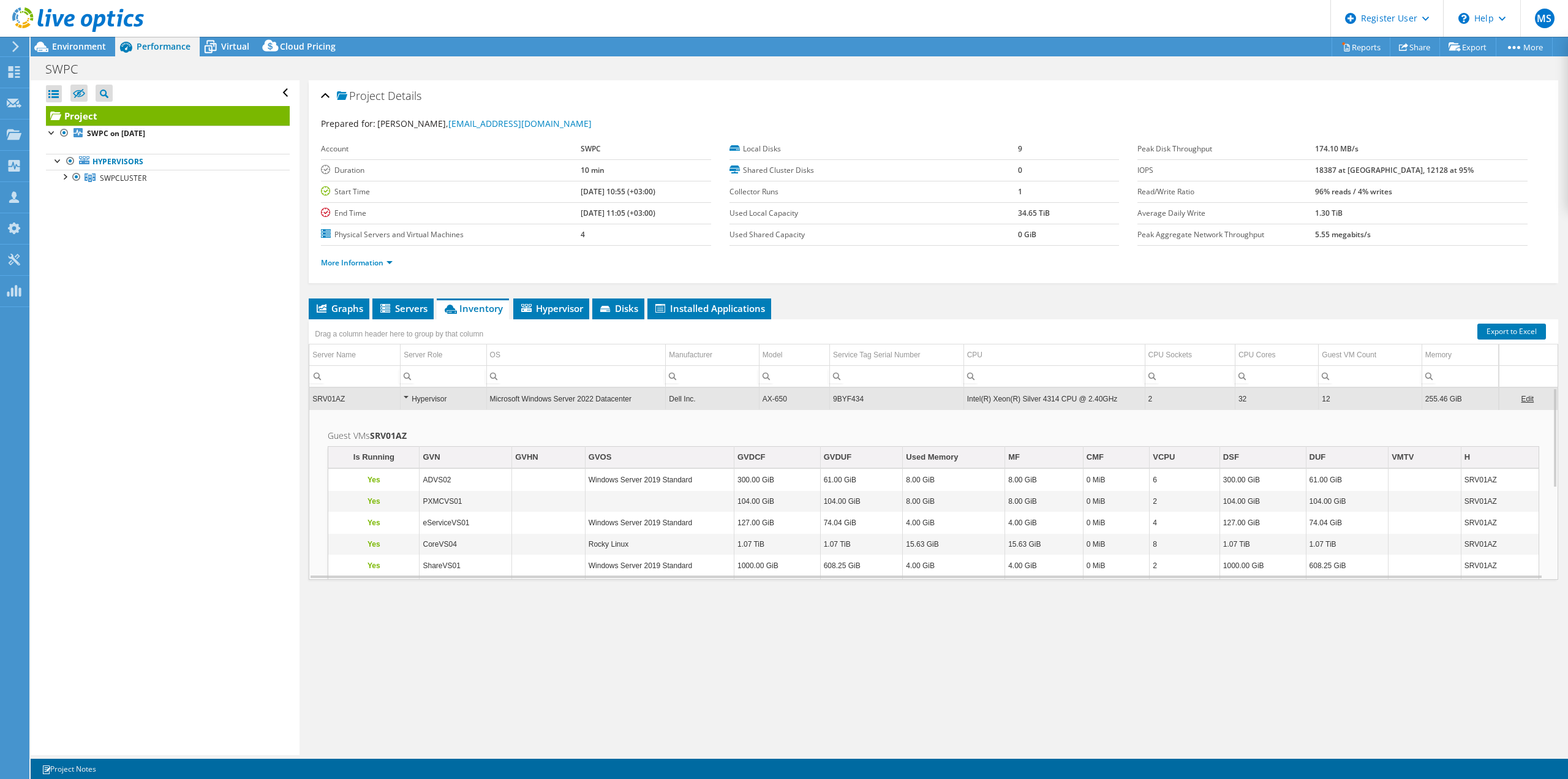
click at [841, 401] on td "9BYF434" at bounding box center [897, 398] width 134 height 21
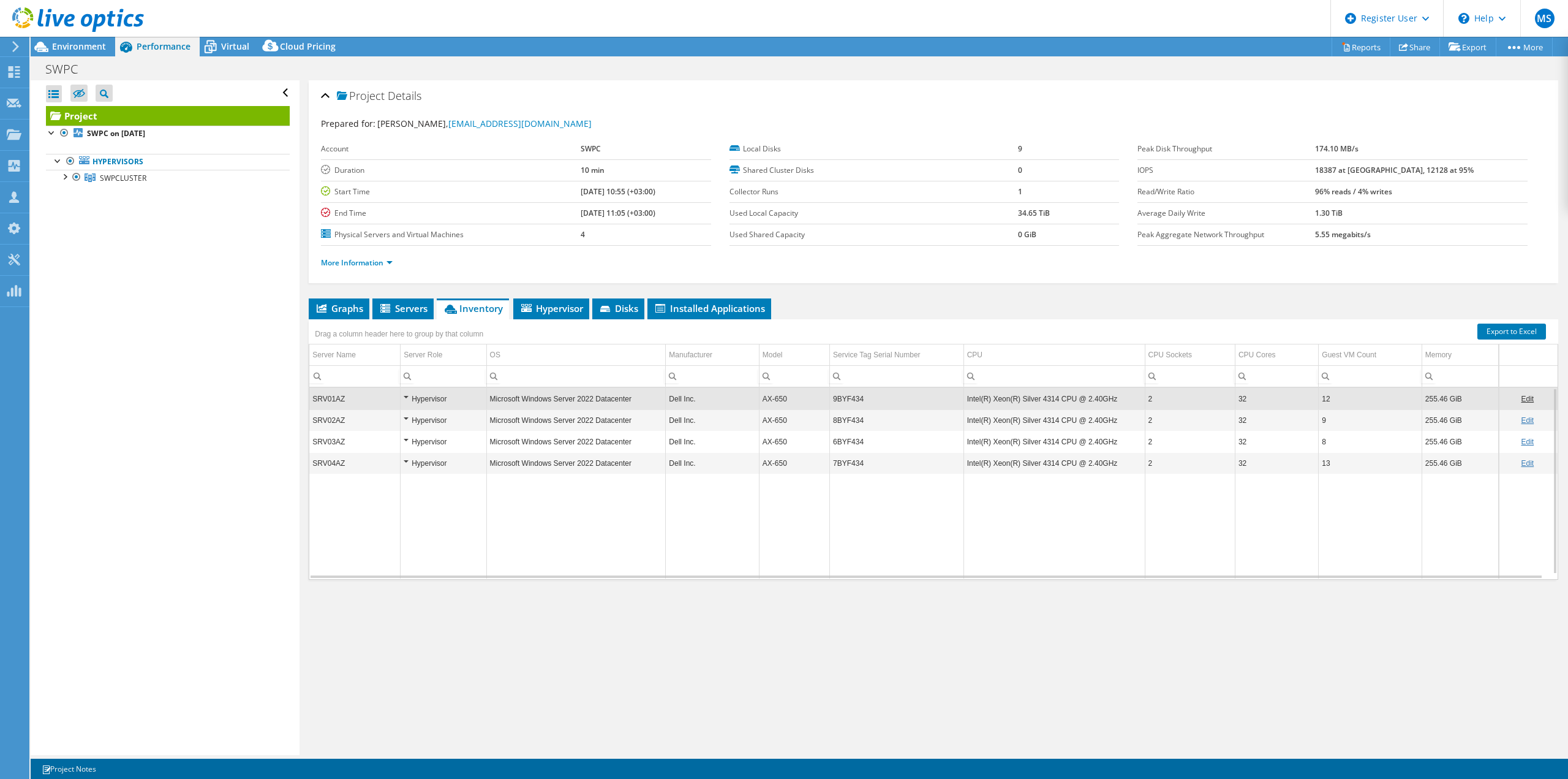
click at [841, 401] on td "9BYF434" at bounding box center [897, 398] width 134 height 21
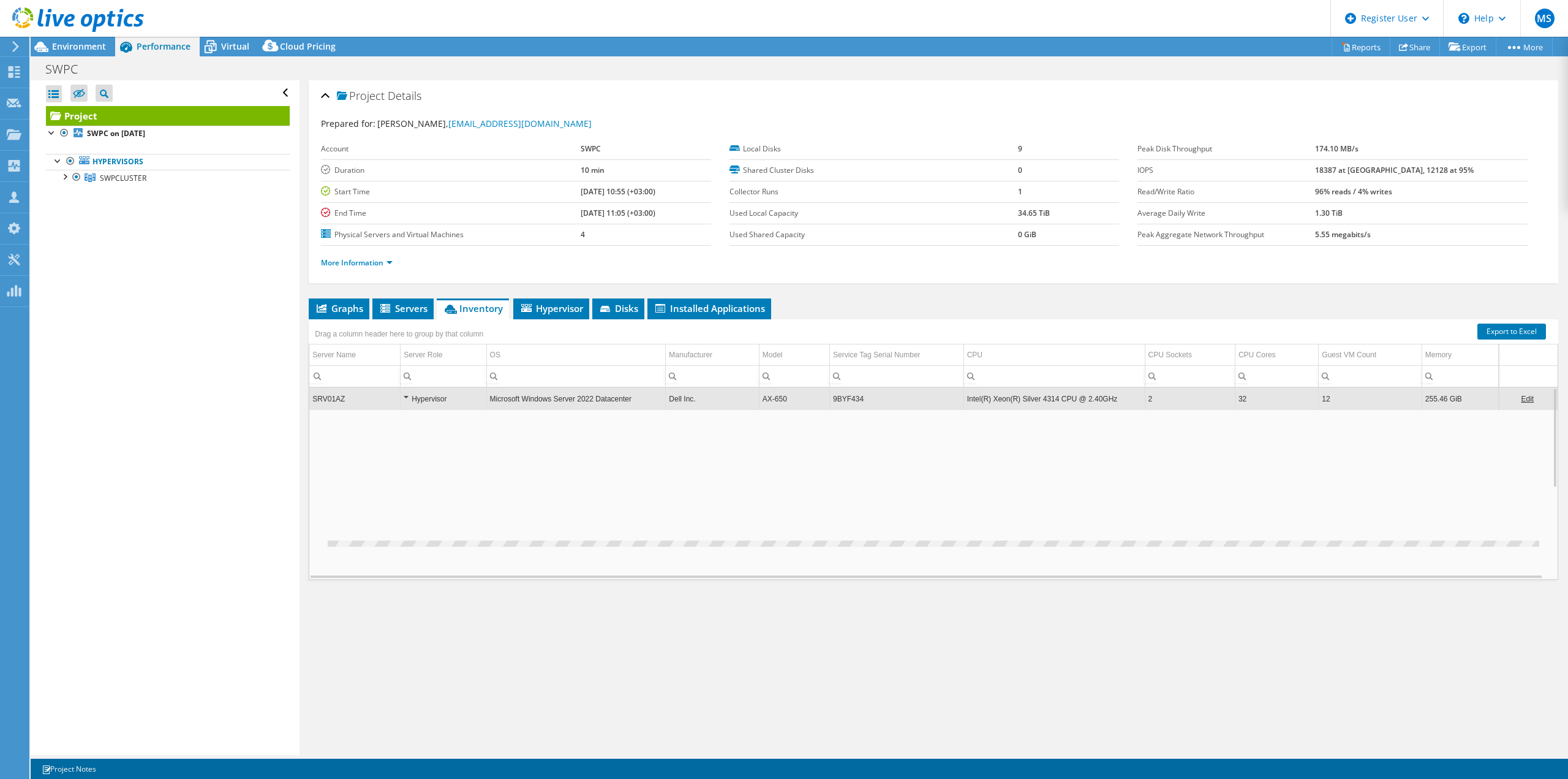
click at [841, 401] on td "9BYF434" at bounding box center [897, 398] width 134 height 21
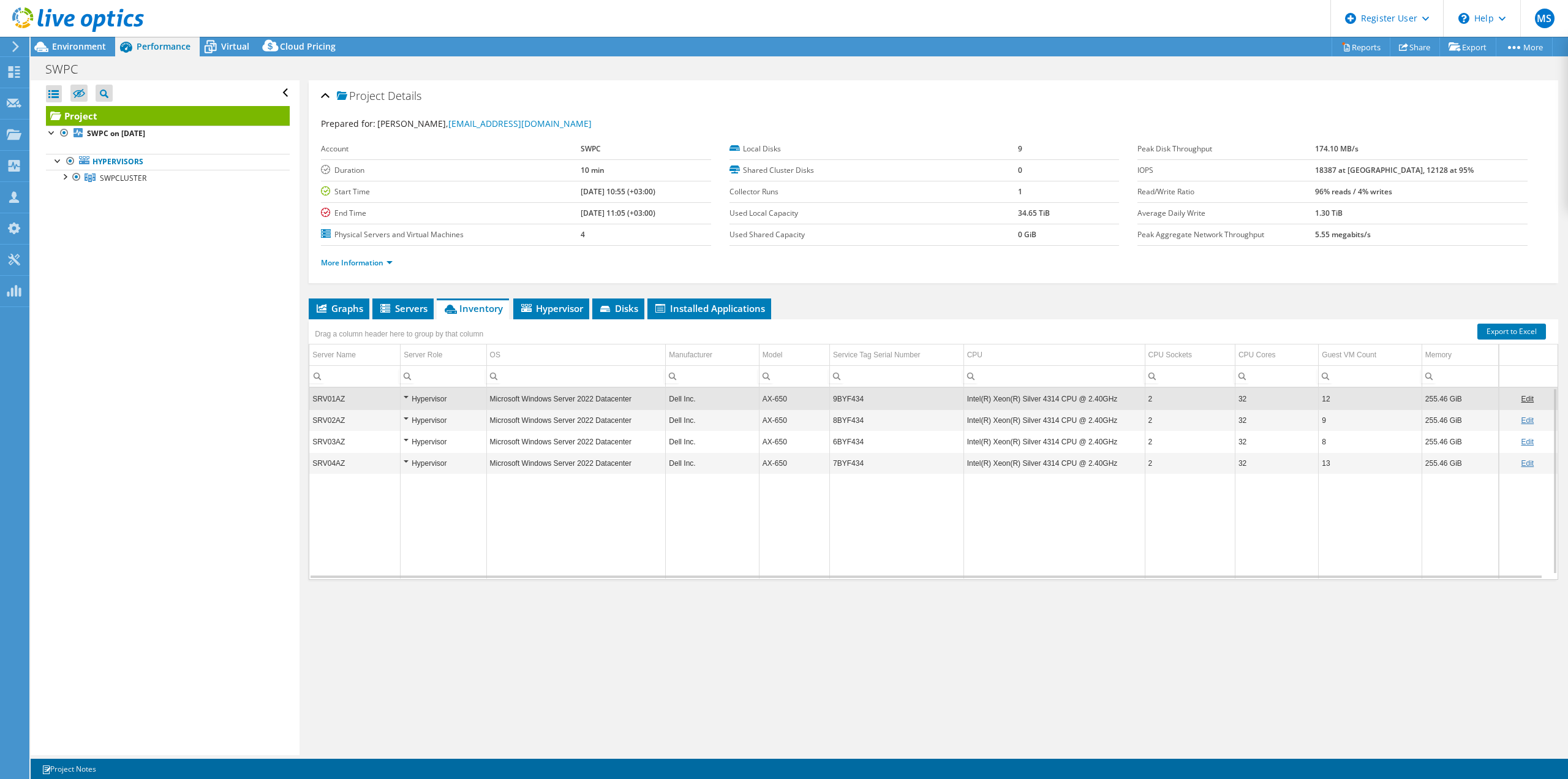
click at [841, 401] on td "9BYF434" at bounding box center [897, 398] width 134 height 21
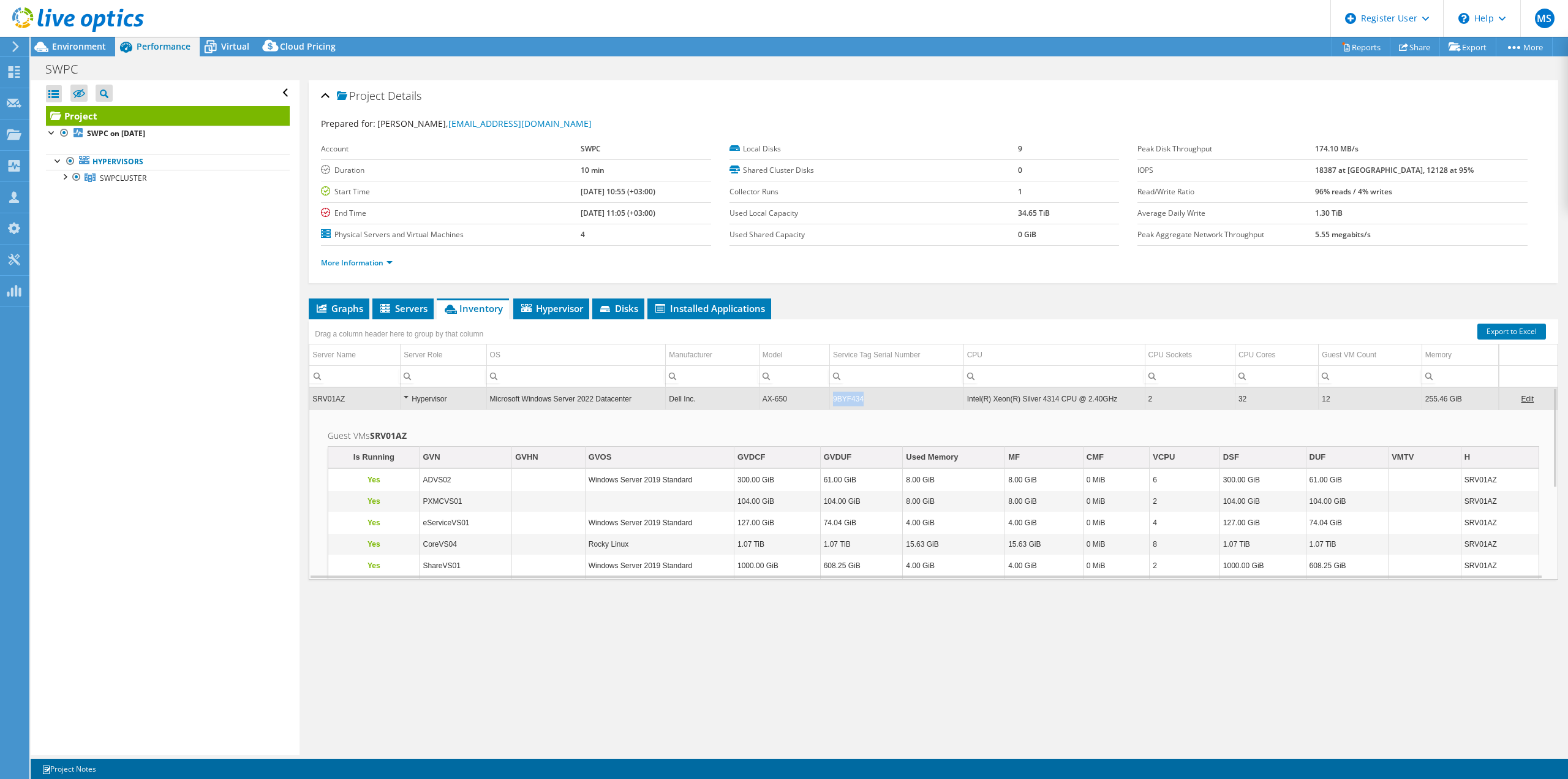
copy tr "9BYF434"
drag, startPoint x: 876, startPoint y: 399, endPoint x: 827, endPoint y: 402, distance: 49.1
click at [827, 402] on tr "SRV01AZ Hypervisor Microsoft Windows Server 2022 Datacenter Dell Inc. AX-650 9B…" at bounding box center [934, 398] width 1248 height 21
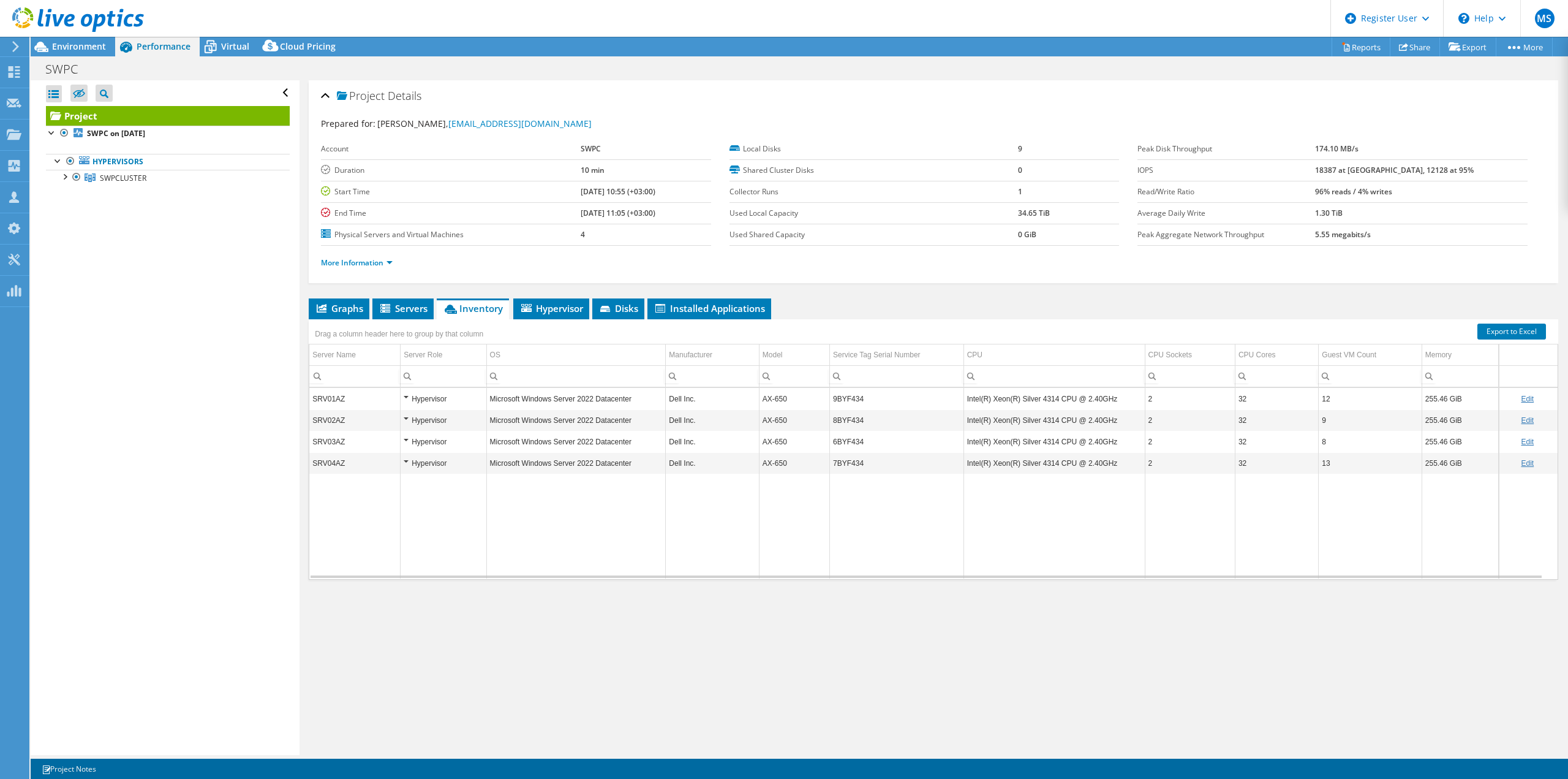
click at [252, 323] on div "Open All Close All Hide Excluded Nodes Project Tree Filter" at bounding box center [165, 417] width 268 height 675
